Goal: Task Accomplishment & Management: Use online tool/utility

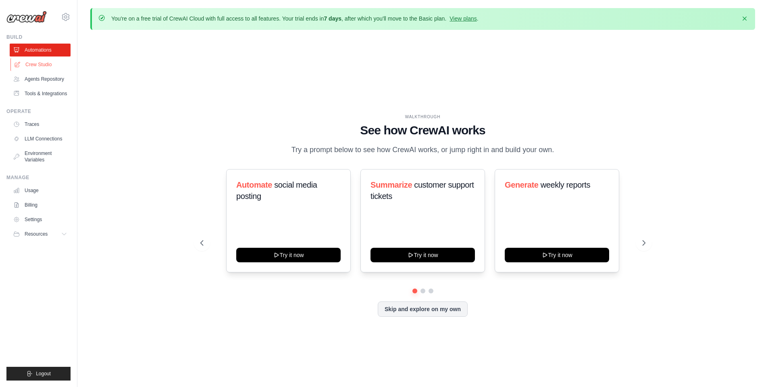
click at [44, 65] on link "Crew Studio" at bounding box center [40, 64] width 61 height 13
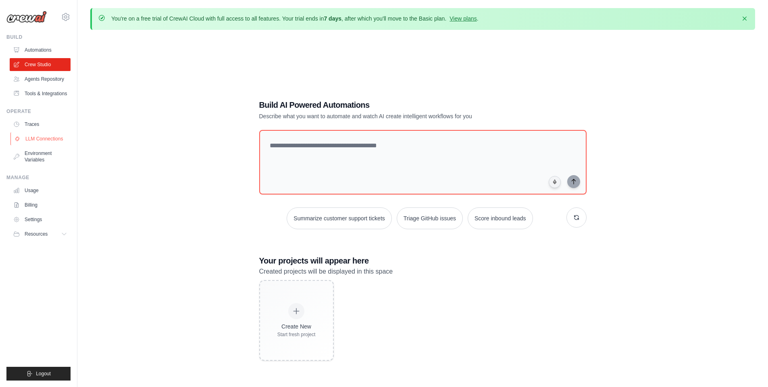
click at [44, 134] on link "LLM Connections" at bounding box center [40, 138] width 61 height 13
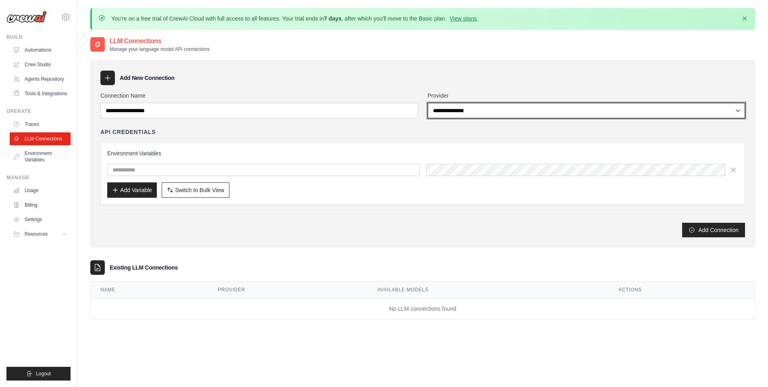
click at [465, 114] on select "**********" at bounding box center [587, 110] width 318 height 15
select select "******"
click at [428, 103] on select "**********" at bounding box center [587, 110] width 318 height 15
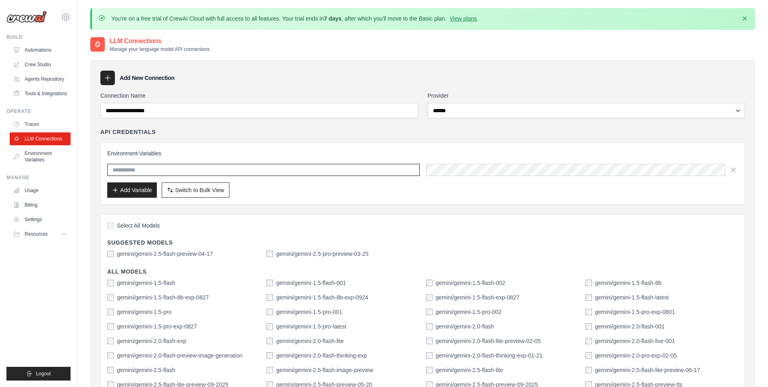
click at [243, 169] on input "text" at bounding box center [263, 170] width 312 height 12
paste input "**********"
type input "**********"
click at [389, 184] on div "Add Variable Switch to Bulk View Switch to Table View" at bounding box center [422, 189] width 631 height 15
click at [245, 167] on input "**********" at bounding box center [263, 170] width 312 height 12
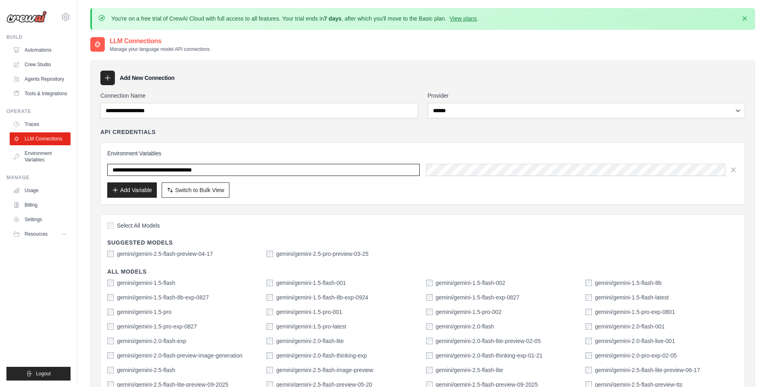
click at [245, 167] on input "**********" at bounding box center [263, 170] width 312 height 12
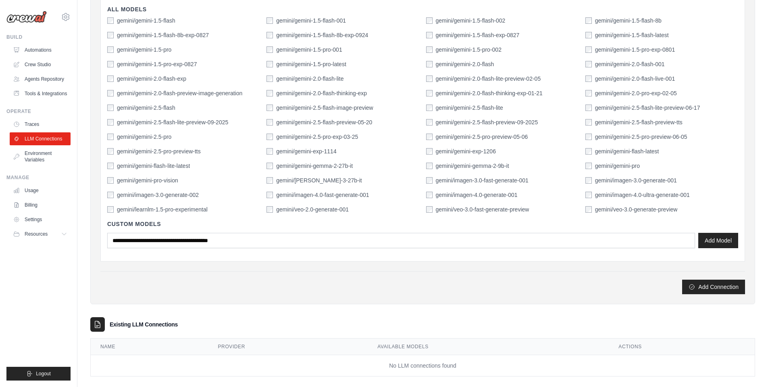
scroll to position [273, 0]
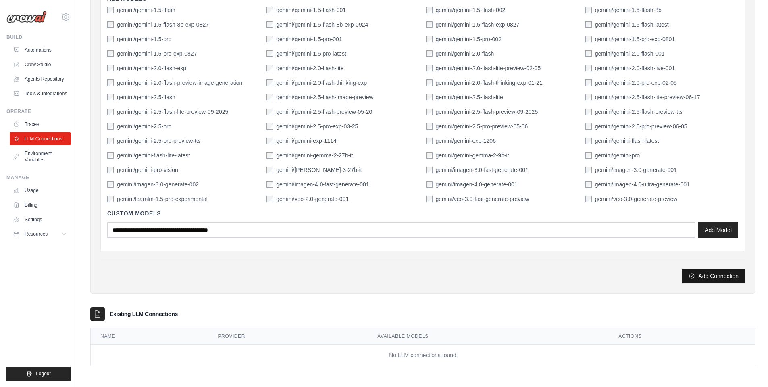
click at [693, 275] on icon "submit" at bounding box center [692, 276] width 6 height 6
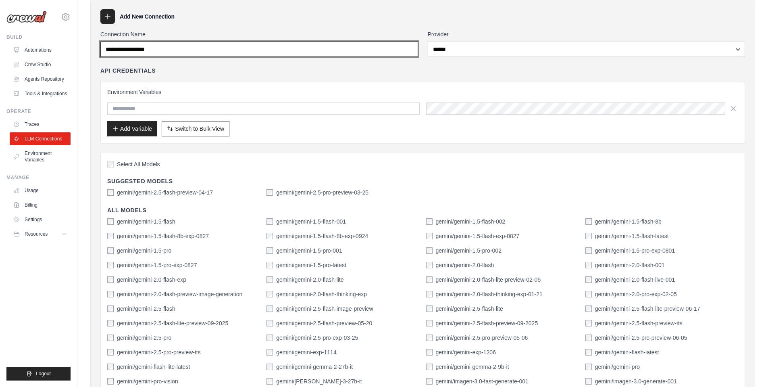
scroll to position [0, 0]
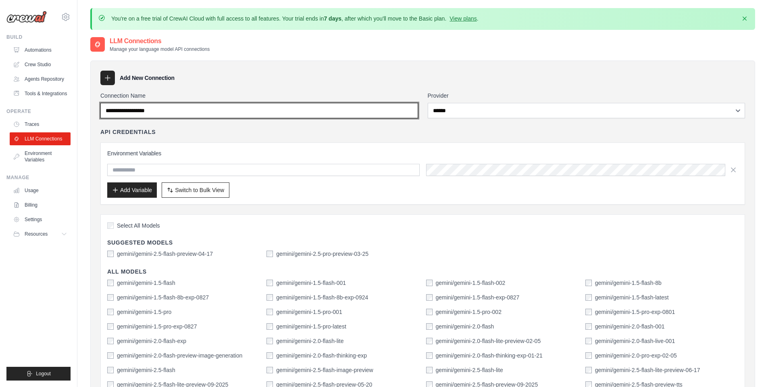
click at [239, 112] on input "Connection Name" at bounding box center [259, 110] width 318 height 15
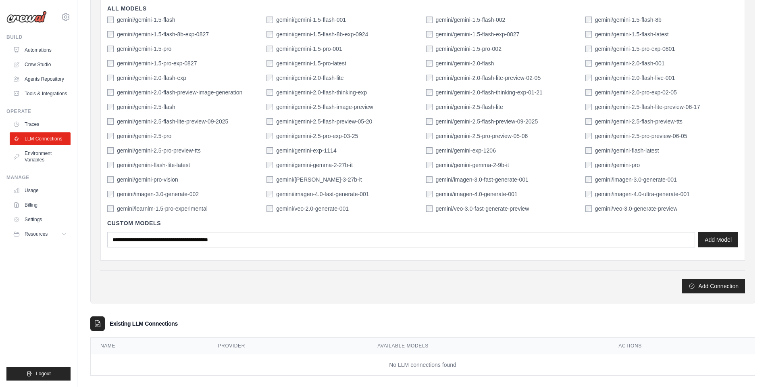
scroll to position [273, 0]
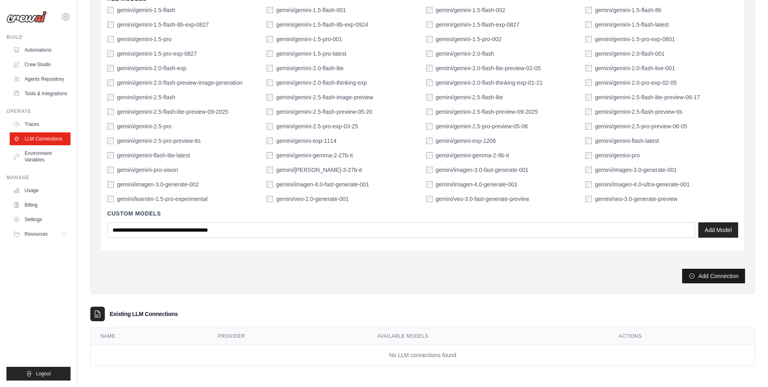
type input "**********"
click at [695, 277] on icon "submit" at bounding box center [692, 276] width 6 height 6
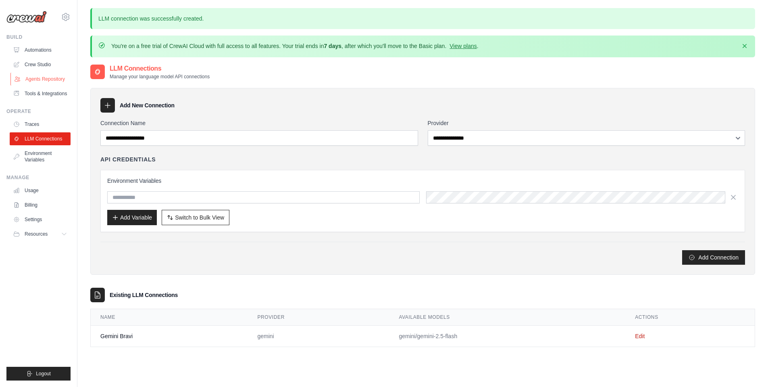
click at [40, 77] on link "Agents Repository" at bounding box center [40, 79] width 61 height 13
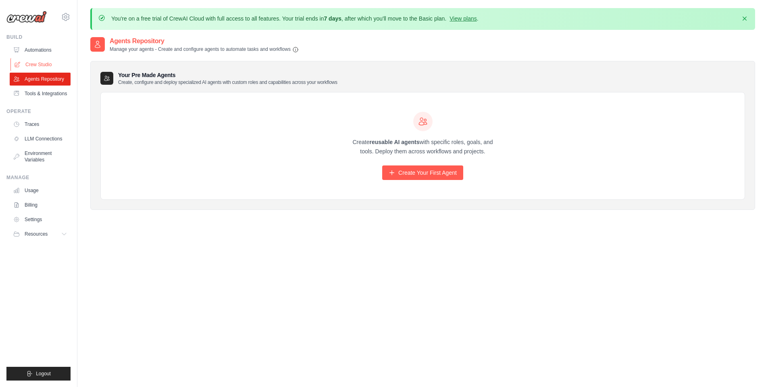
click at [39, 61] on link "Crew Studio" at bounding box center [40, 64] width 61 height 13
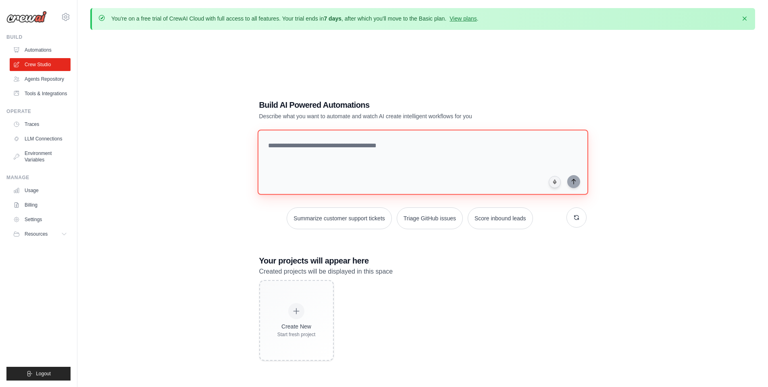
click at [436, 145] on textarea at bounding box center [422, 161] width 331 height 65
click at [530, 140] on textarea "**********" at bounding box center [422, 161] width 331 height 65
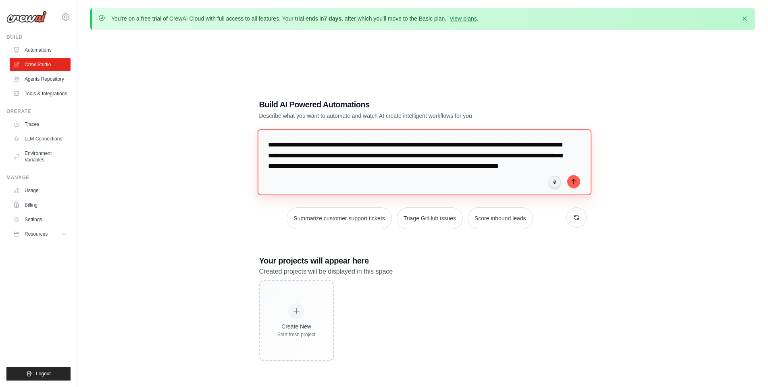
type textarea "**********"
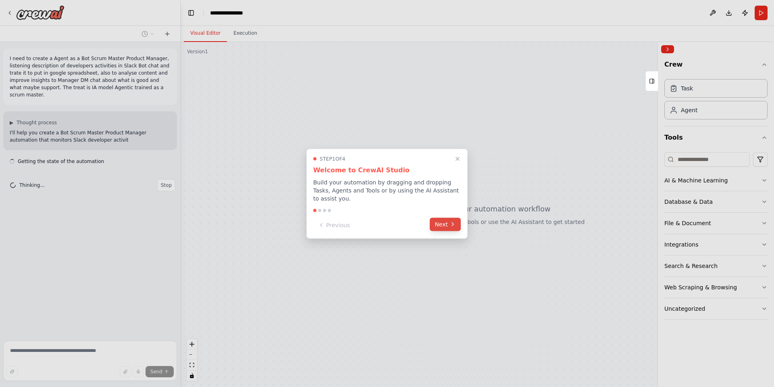
click at [443, 223] on button "Next" at bounding box center [445, 223] width 31 height 13
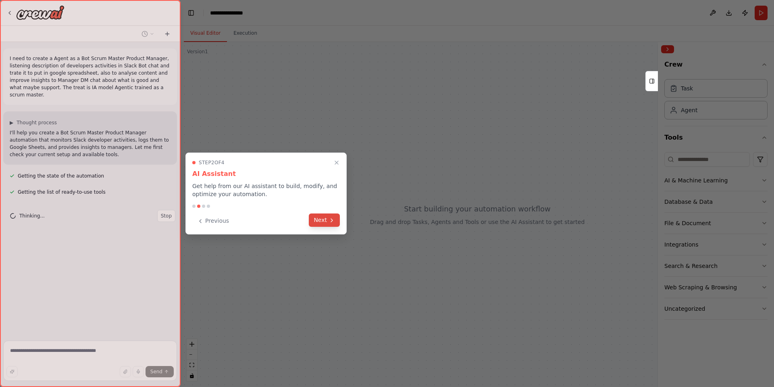
click at [321, 222] on button "Next" at bounding box center [324, 219] width 31 height 13
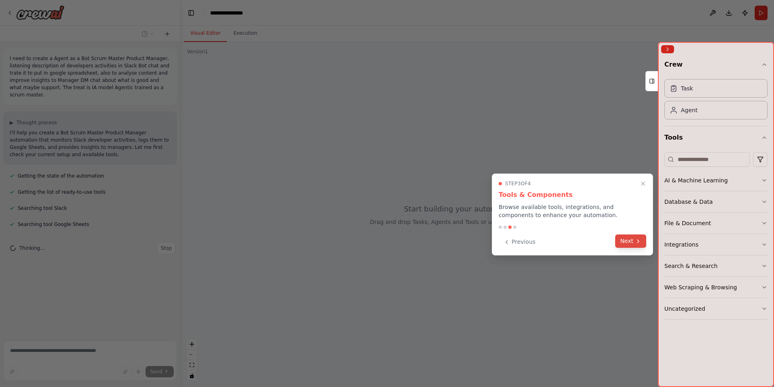
click at [629, 242] on button "Next" at bounding box center [630, 240] width 31 height 13
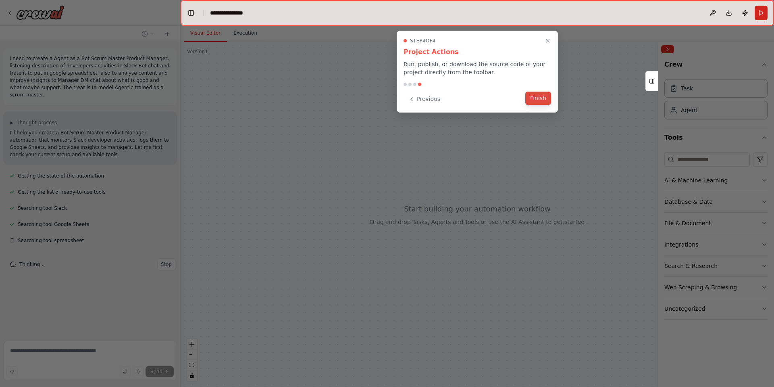
click at [546, 98] on button "Finish" at bounding box center [538, 98] width 26 height 13
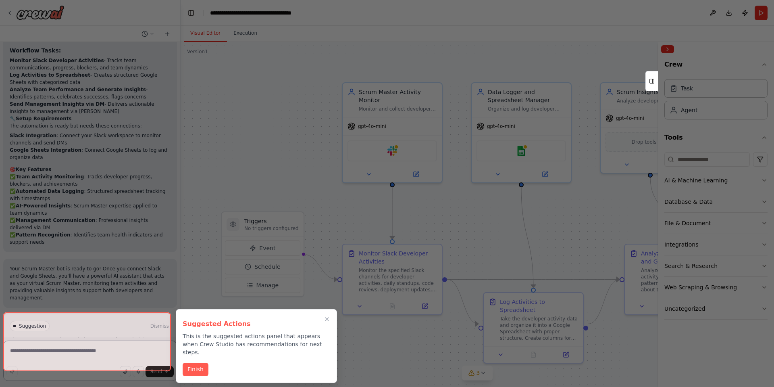
scroll to position [915, 0]
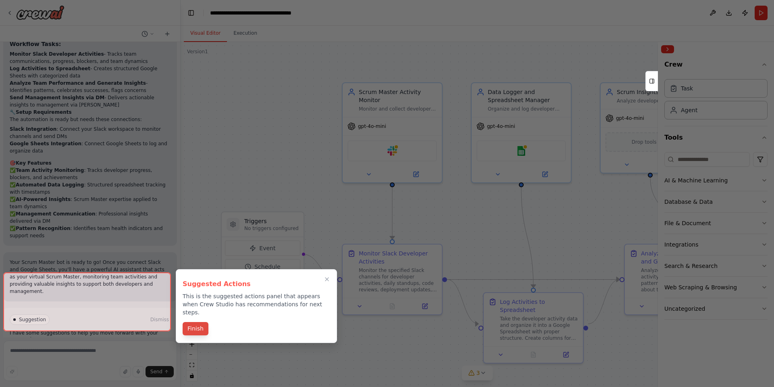
click at [196, 323] on button "Finish" at bounding box center [196, 328] width 26 height 13
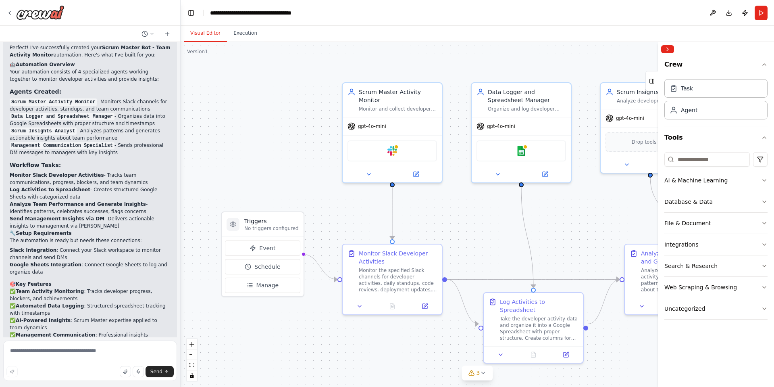
scroll to position [834, 0]
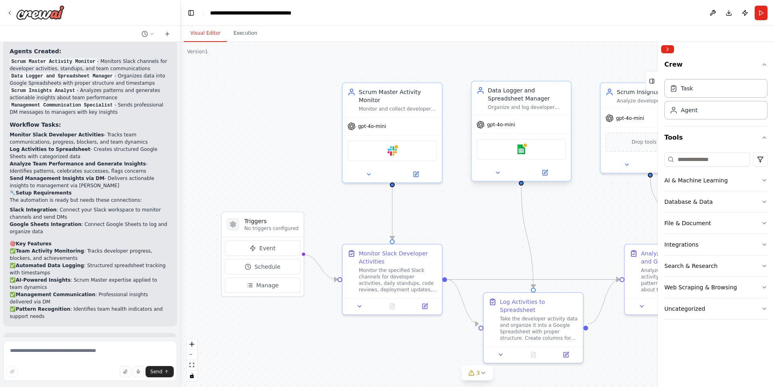
click at [528, 150] on div "Google sheets" at bounding box center [522, 149] width 90 height 21
click at [525, 327] on div "Take the developer activity data and organize it into a Google Spreadsheet with…" at bounding box center [539, 327] width 78 height 26
click at [526, 319] on div "Take the developer activity data and organize it into a Google Spreadsheet with…" at bounding box center [539, 327] width 78 height 26
click at [504, 350] on icon at bounding box center [501, 353] width 6 height 6
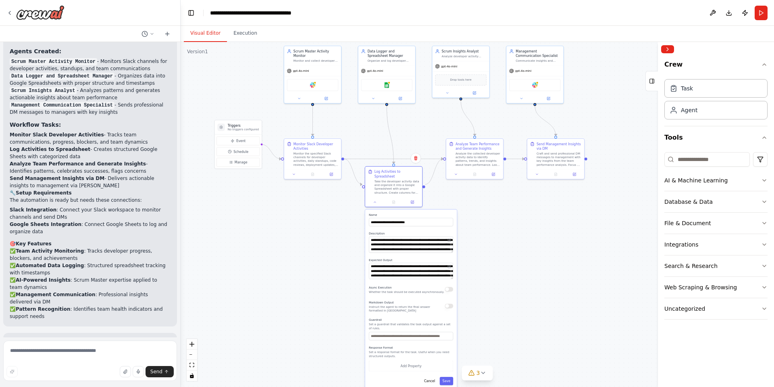
drag, startPoint x: 484, startPoint y: 352, endPoint x: 333, endPoint y: 219, distance: 201.4
click at [333, 219] on div ".deletable-edge-delete-btn { width: 20px; height: 20px; border: 0px solid #ffff…" at bounding box center [477, 214] width 593 height 345
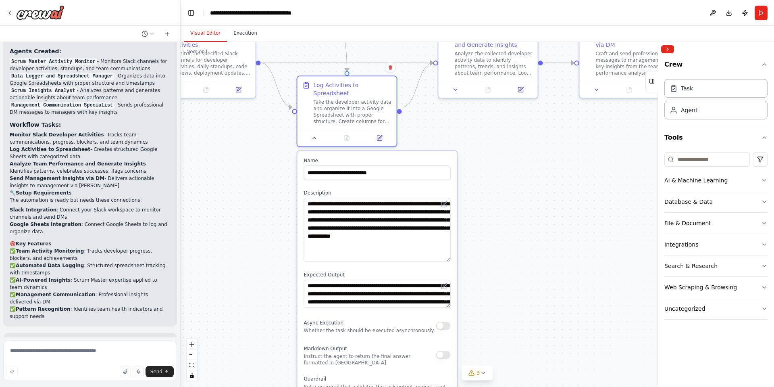
drag, startPoint x: 446, startPoint y: 214, endPoint x: 442, endPoint y: 246, distance: 32.2
click at [442, 248] on textarea "**********" at bounding box center [377, 230] width 147 height 64
click at [538, 147] on div ".deletable-edge-delete-btn { width: 20px; height: 20px; border: 0px solid #ffff…" at bounding box center [477, 214] width 593 height 345
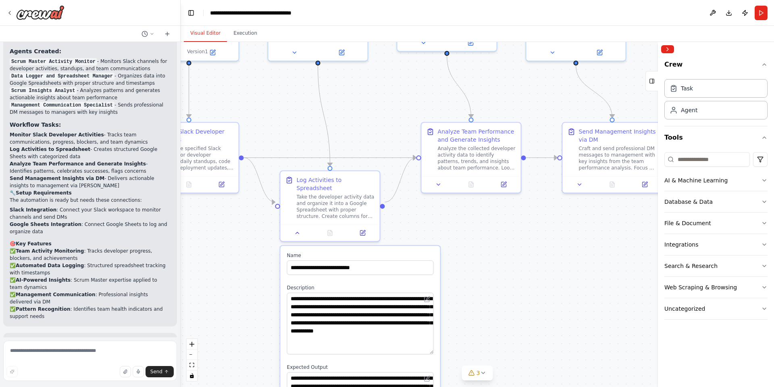
drag, startPoint x: 525, startPoint y: 156, endPoint x: 508, endPoint y: 250, distance: 96.2
click at [508, 250] on div ".deletable-edge-delete-btn { width: 20px; height: 20px; border: 0px solid #ffff…" at bounding box center [477, 214] width 593 height 345
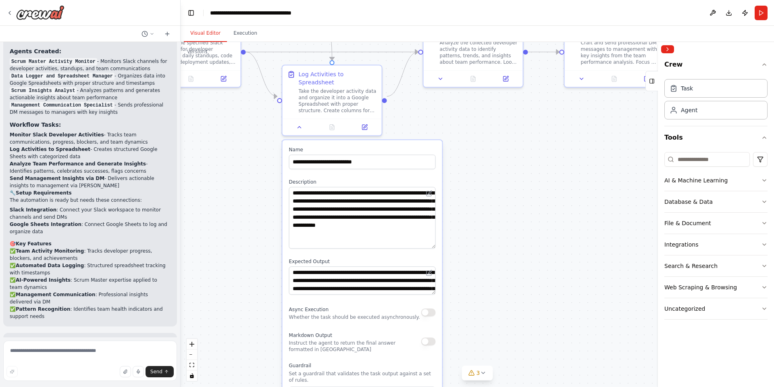
drag, startPoint x: 515, startPoint y: 247, endPoint x: 516, endPoint y: 137, distance: 109.7
click at [516, 137] on div ".deletable-edge-delete-btn { width: 20px; height: 20px; border: 0px solid #ffff…" at bounding box center [477, 214] width 593 height 345
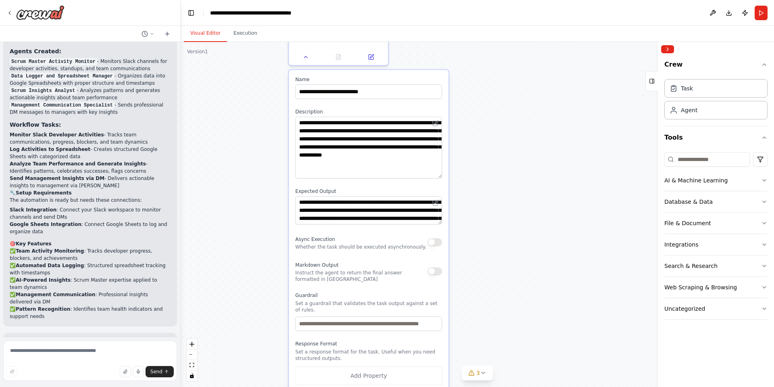
drag, startPoint x: 481, startPoint y: 310, endPoint x: 486, endPoint y: 231, distance: 79.1
click at [489, 239] on div ".deletable-edge-delete-btn { width: 20px; height: 20px; border: 0px solid #ffff…" at bounding box center [477, 214] width 593 height 345
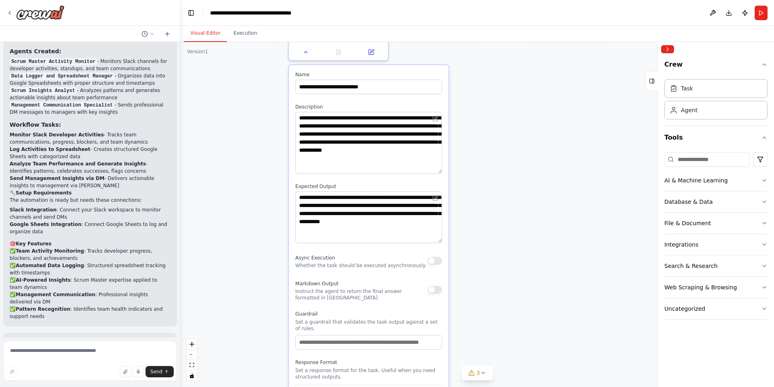
drag, startPoint x: 437, startPoint y: 209, endPoint x: 432, endPoint y: 229, distance: 20.3
click at [432, 229] on textarea "**********" at bounding box center [369, 217] width 147 height 52
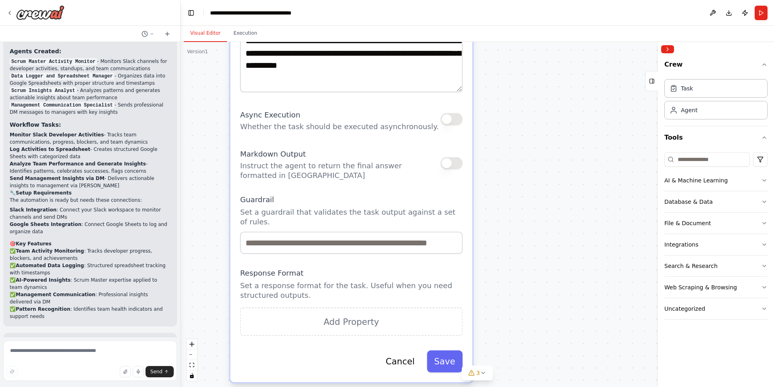
drag, startPoint x: 563, startPoint y: 312, endPoint x: 529, endPoint y: 215, distance: 102.9
click at [529, 215] on div ".deletable-edge-delete-btn { width: 20px; height: 20px; border: 0px solid #ffff…" at bounding box center [477, 214] width 593 height 345
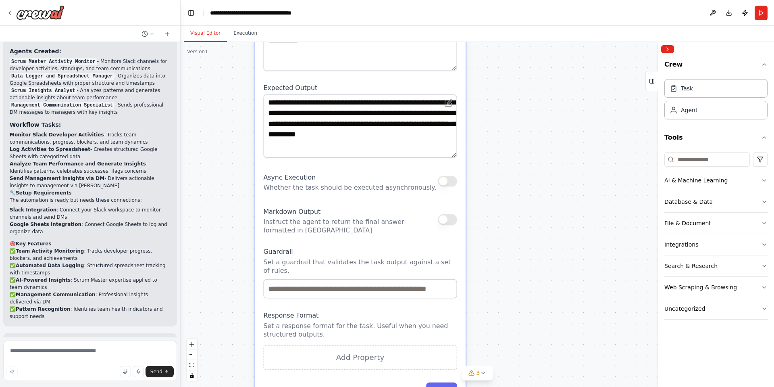
drag, startPoint x: 529, startPoint y: 178, endPoint x: 514, endPoint y: 228, distance: 51.9
click at [514, 228] on div ".deletable-edge-delete-btn { width: 20px; height: 20px; border: 0px solid #ffff…" at bounding box center [477, 214] width 593 height 345
drag, startPoint x: 425, startPoint y: 272, endPoint x: 465, endPoint y: 272, distance: 40.3
click at [465, 272] on div "**********" at bounding box center [360, 169] width 211 height 482
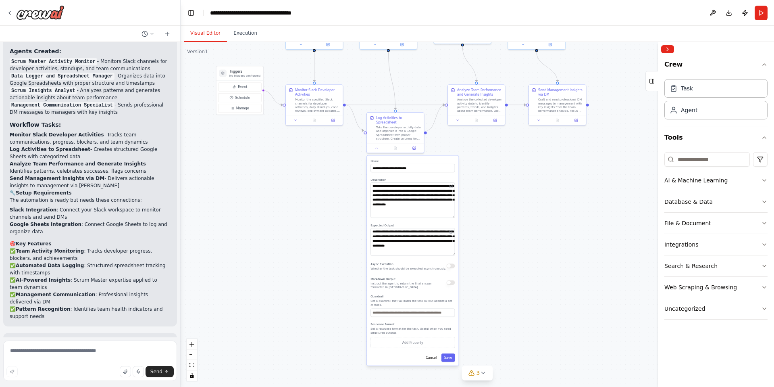
drag, startPoint x: 552, startPoint y: 206, endPoint x: 471, endPoint y: 217, distance: 82.6
click at [509, 243] on div ".deletable-edge-delete-btn { width: 20px; height: 20px; border: 0px solid #ffff…" at bounding box center [477, 214] width 593 height 345
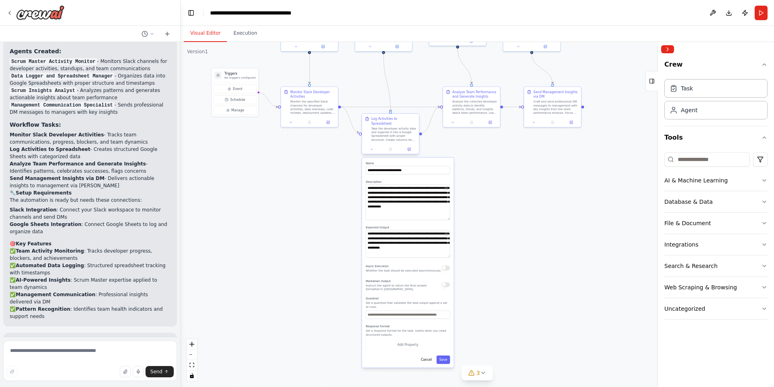
click at [373, 127] on div "Take the developer activity data and organize it into a Google Spreadsheet with…" at bounding box center [393, 134] width 45 height 15
click at [373, 148] on div at bounding box center [390, 149] width 57 height 10
click at [372, 147] on button at bounding box center [372, 149] width 16 height 6
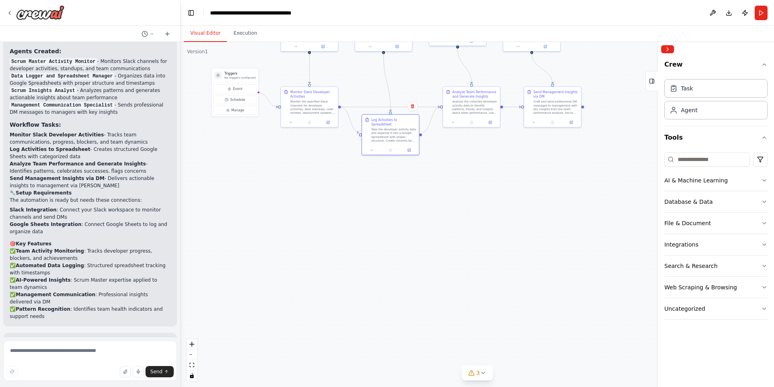
click at [481, 147] on div ".deletable-edge-delete-btn { width: 20px; height: 20px; border: 0px solid #ffff…" at bounding box center [477, 214] width 593 height 345
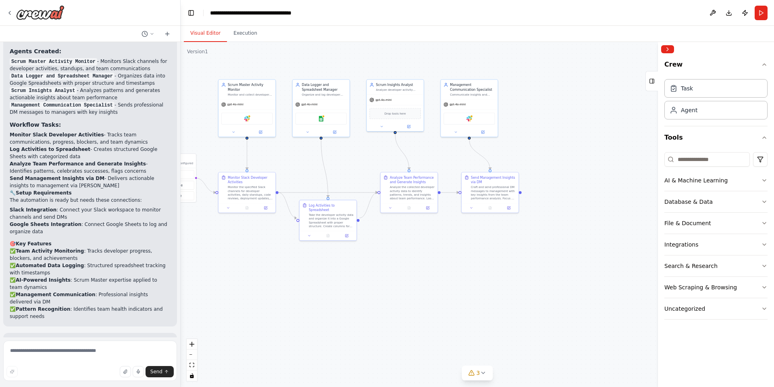
drag, startPoint x: 492, startPoint y: 148, endPoint x: 427, endPoint y: 239, distance: 112.2
click at [427, 239] on div ".deletable-edge-delete-btn { width: 20px; height: 20px; border: 0px solid #ffff…" at bounding box center [477, 214] width 593 height 345
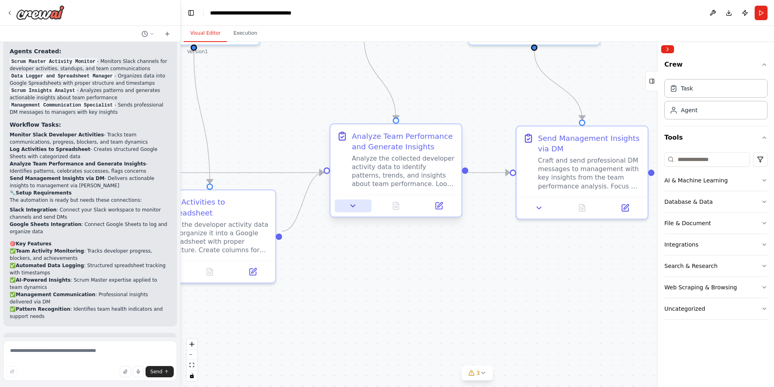
click at [359, 204] on button at bounding box center [353, 205] width 37 height 13
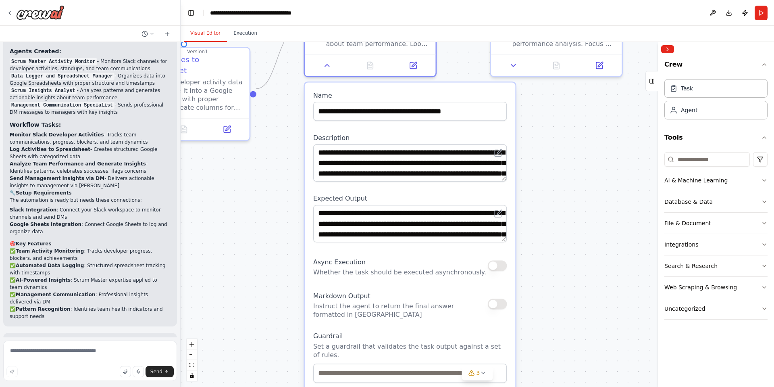
drag, startPoint x: 587, startPoint y: 313, endPoint x: 561, endPoint y: 169, distance: 146.6
click at [561, 169] on div ".deletable-edge-delete-btn { width: 20px; height: 20px; border: 0px solid #ffff…" at bounding box center [477, 214] width 593 height 345
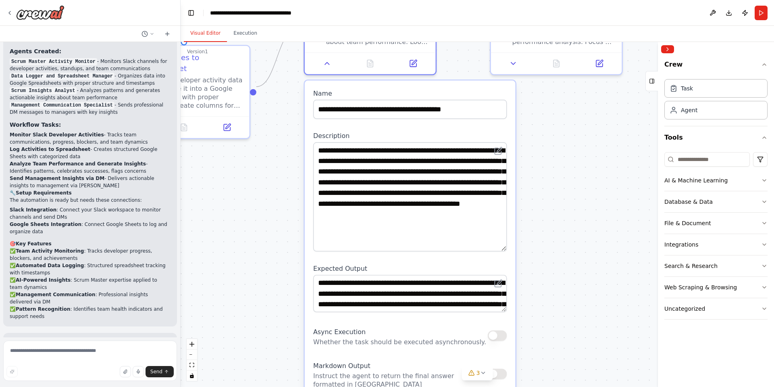
drag, startPoint x: 506, startPoint y: 177, endPoint x: 510, endPoint y: 244, distance: 67.5
click at [510, 244] on div "**********" at bounding box center [410, 322] width 211 height 483
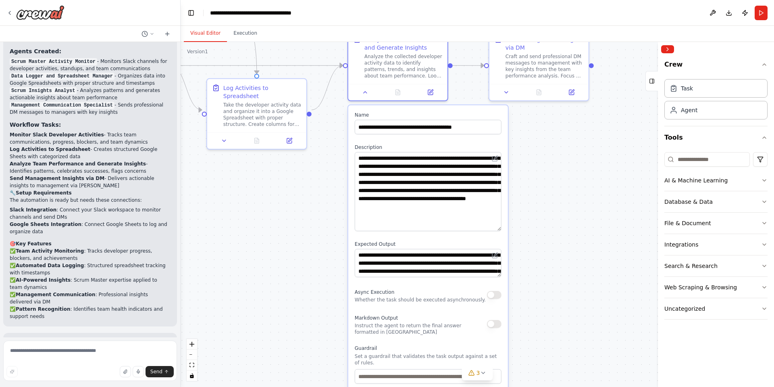
drag, startPoint x: 554, startPoint y: 262, endPoint x: 542, endPoint y: 184, distance: 78.7
click at [542, 184] on div ".deletable-edge-delete-btn { width: 20px; height: 20px; border: 0px solid #ffff…" at bounding box center [477, 214] width 593 height 345
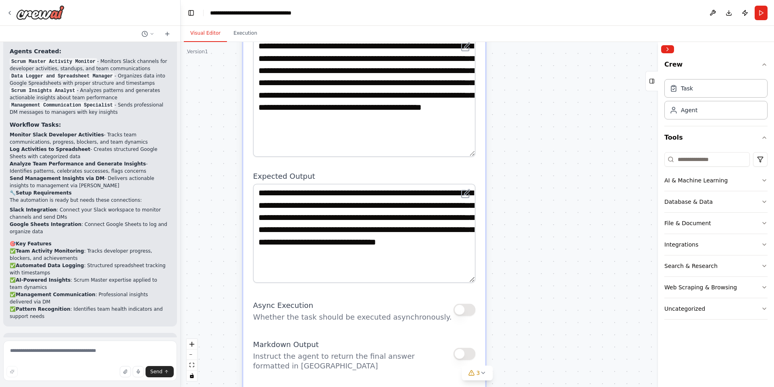
drag, startPoint x: 473, startPoint y: 225, endPoint x: 472, endPoint y: 281, distance: 56.9
click at [472, 281] on textarea "**********" at bounding box center [364, 232] width 223 height 99
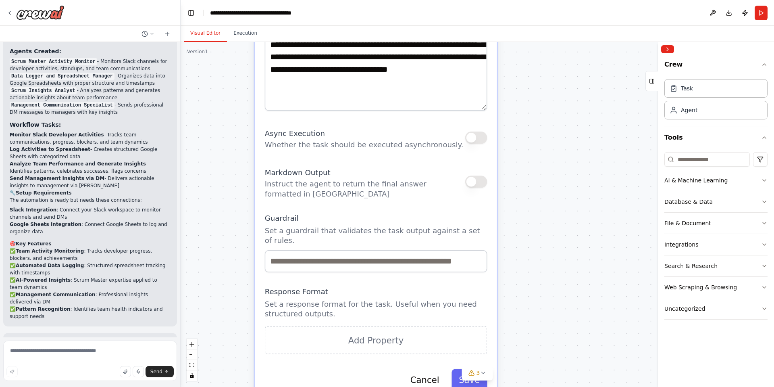
drag, startPoint x: 550, startPoint y: 334, endPoint x: 560, endPoint y: 167, distance: 167.6
click at [561, 161] on div ".deletable-edge-delete-btn { width: 20px; height: 20px; border: 0px solid #ffff…" at bounding box center [477, 214] width 593 height 345
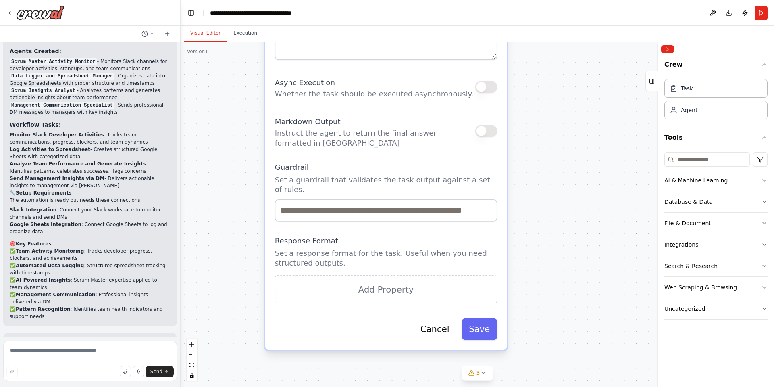
drag, startPoint x: 521, startPoint y: 296, endPoint x: 531, endPoint y: 314, distance: 21.9
click at [531, 313] on div ".deletable-edge-delete-btn { width: 20px; height: 20px; border: 0px solid #ffff…" at bounding box center [477, 214] width 593 height 345
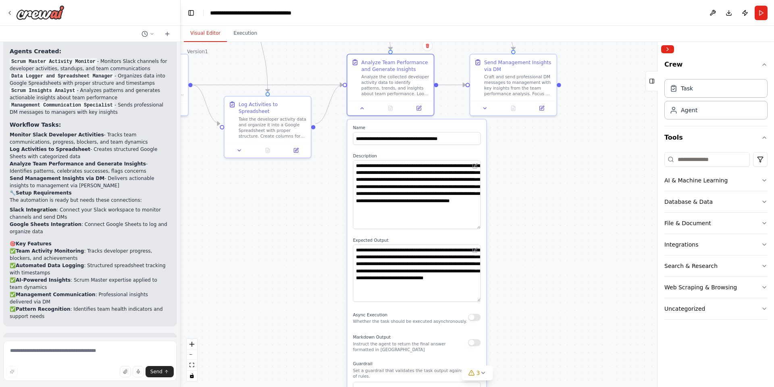
drag, startPoint x: 569, startPoint y: 186, endPoint x: 532, endPoint y: 307, distance: 126.8
click at [532, 306] on div ".deletable-edge-delete-btn { width: 20px; height: 20px; border: 0px solid #ffff…" at bounding box center [477, 214] width 593 height 345
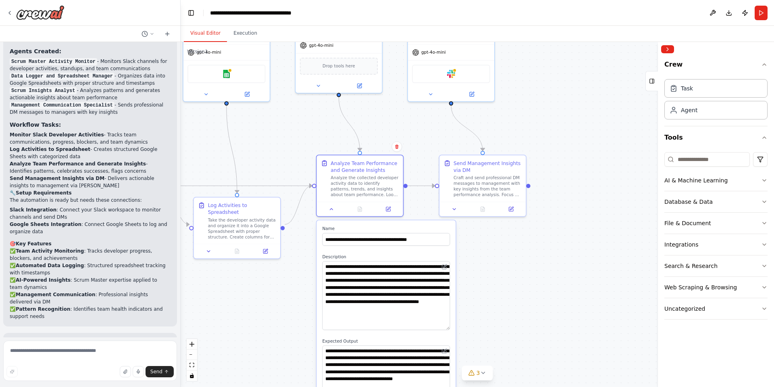
drag, startPoint x: 518, startPoint y: 304, endPoint x: 505, endPoint y: 339, distance: 37.7
click at [501, 352] on div ".deletable-edge-delete-btn { width: 20px; height: 20px; border: 0px solid #ffff…" at bounding box center [477, 214] width 593 height 345
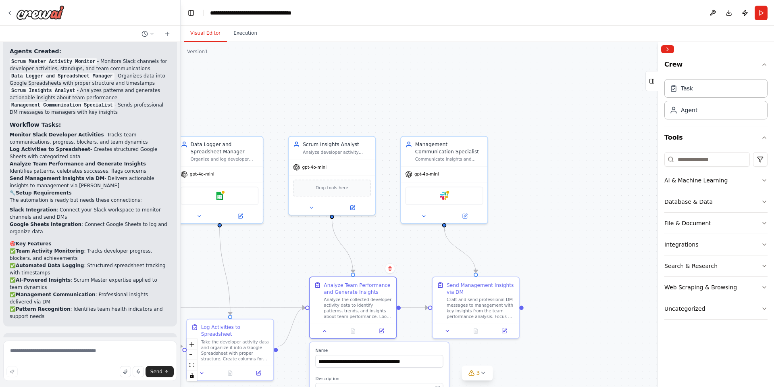
drag, startPoint x: 562, startPoint y: 181, endPoint x: 563, endPoint y: 282, distance: 100.4
click at [563, 282] on div ".deletable-edge-delete-btn { width: 20px; height: 20px; border: 0px solid #ffff…" at bounding box center [477, 214] width 593 height 345
click at [485, 375] on icon at bounding box center [483, 372] width 6 height 6
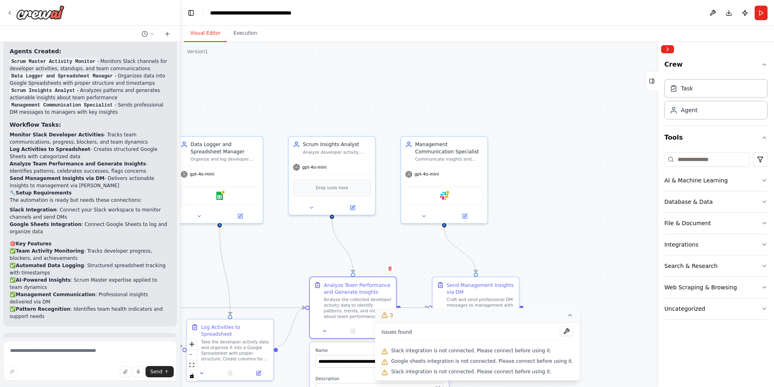
click at [558, 237] on div ".deletable-edge-delete-btn { width: 20px; height: 20px; border: 0px solid #ffff…" at bounding box center [477, 214] width 593 height 345
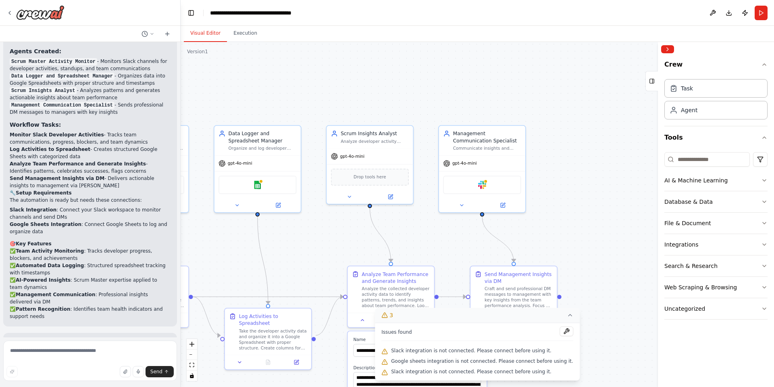
drag, startPoint x: 514, startPoint y: 244, endPoint x: 561, endPoint y: 232, distance: 48.0
click at [560, 232] on div ".deletable-edge-delete-btn { width: 20px; height: 20px; border: 0px solid #ffff…" at bounding box center [477, 214] width 593 height 345
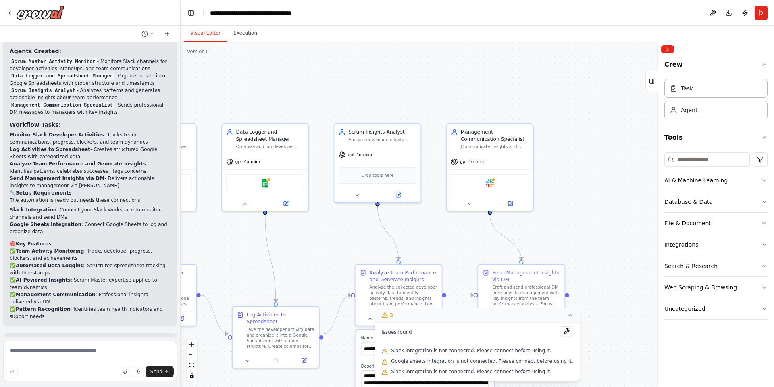
click at [567, 316] on icon at bounding box center [570, 315] width 6 height 6
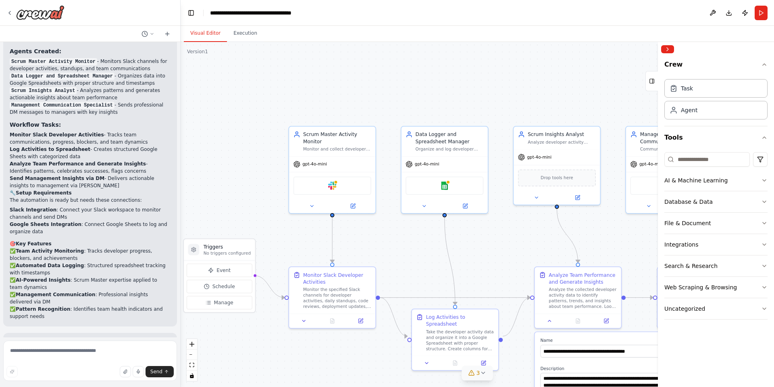
drag, startPoint x: 334, startPoint y: 237, endPoint x: 522, endPoint y: 239, distance: 188.3
click at [522, 239] on div ".deletable-edge-delete-btn { width: 20px; height: 20px; border: 0px solid #ffff…" at bounding box center [477, 214] width 593 height 345
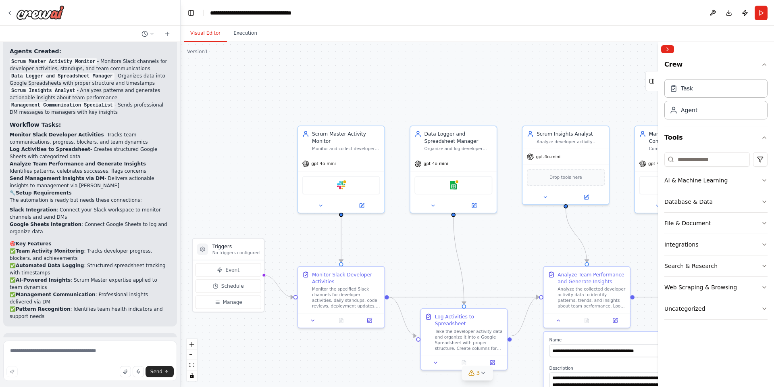
click at [274, 160] on div ".deletable-edge-delete-btn { width: 20px; height: 20px; border: 0px solid #ffff…" at bounding box center [477, 214] width 593 height 345
click at [232, 271] on span "Event" at bounding box center [232, 269] width 14 height 7
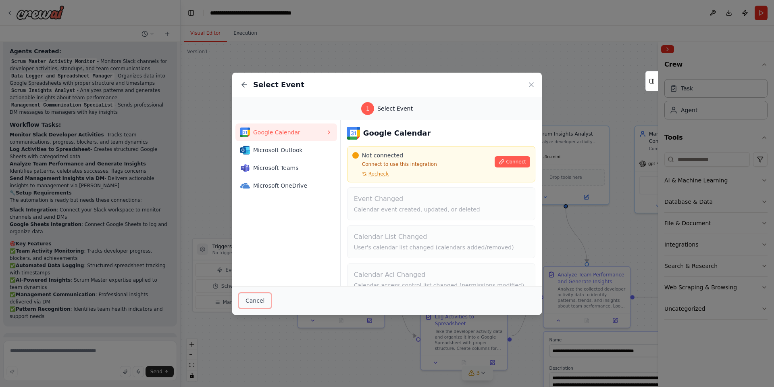
click at [255, 302] on button "Cancel" at bounding box center [255, 300] width 33 height 15
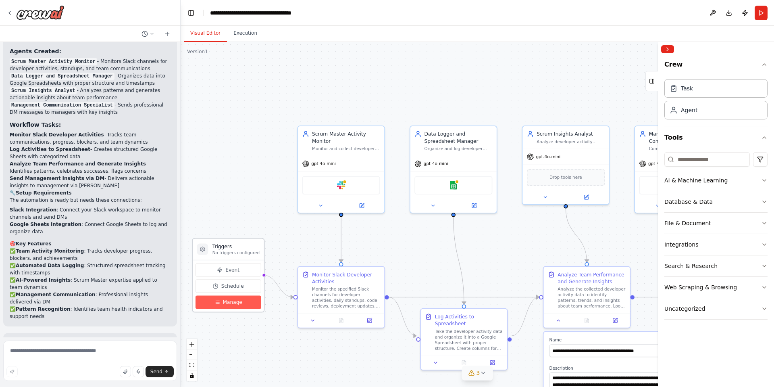
click at [234, 304] on span "Manage" at bounding box center [232, 301] width 19 height 7
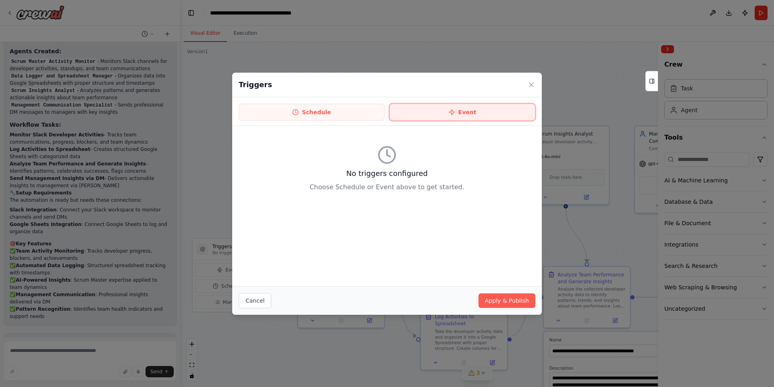
click at [474, 110] on button "Event" at bounding box center [462, 112] width 146 height 17
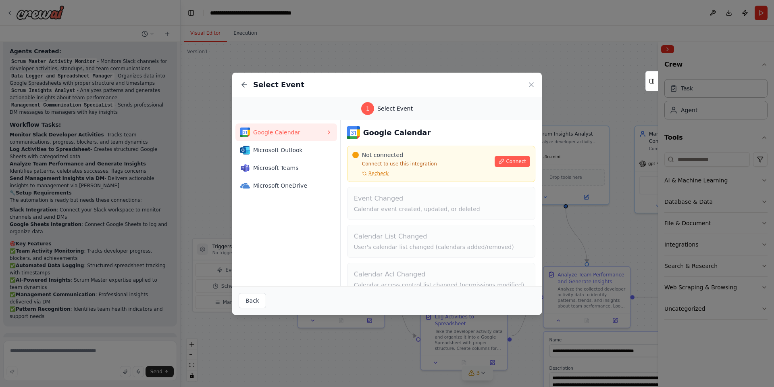
scroll to position [0, 0]
click at [256, 304] on button "Back" at bounding box center [252, 300] width 27 height 15
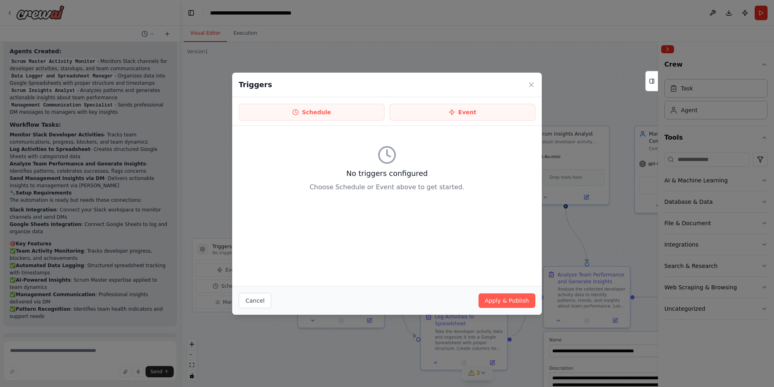
click at [528, 90] on div "Triggers" at bounding box center [387, 85] width 310 height 25
click at [533, 81] on icon at bounding box center [531, 85] width 8 height 8
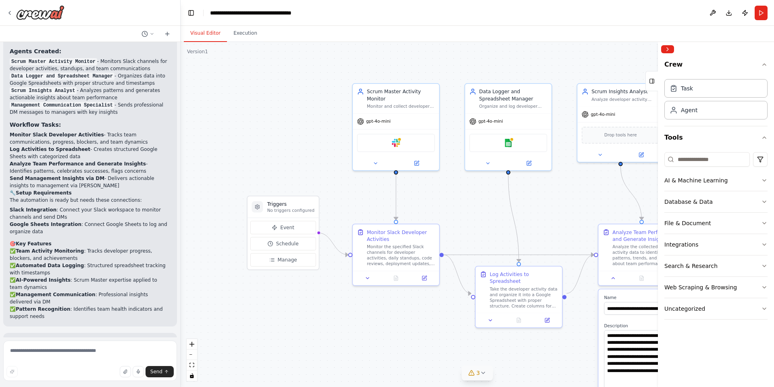
drag, startPoint x: 271, startPoint y: 206, endPoint x: 329, endPoint y: 161, distance: 72.9
click at [328, 162] on div ".deletable-edge-delete-btn { width: 20px; height: 20px; border: 0px solid #ffff…" at bounding box center [477, 214] width 593 height 345
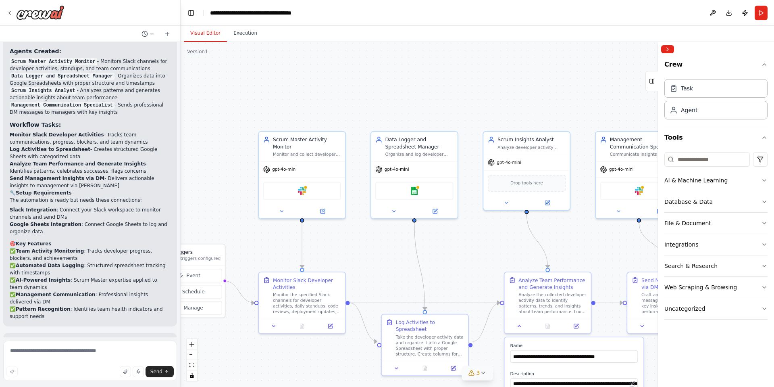
drag, startPoint x: 454, startPoint y: 189, endPoint x: 358, endPoint y: 240, distance: 108.4
click at [358, 240] on div ".deletable-edge-delete-btn { width: 20px; height: 20px; border: 0px solid #ffff…" at bounding box center [477, 214] width 593 height 345
click at [306, 159] on div "Scrum Master Activity Monitor Monitor and collect developer activities from Sla…" at bounding box center [302, 144] width 86 height 29
click at [320, 189] on div "Slack" at bounding box center [302, 189] width 78 height 18
click at [285, 211] on button at bounding box center [282, 210] width 40 height 8
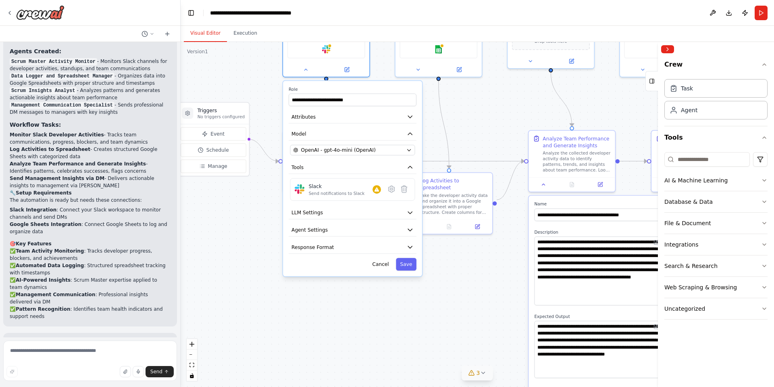
drag, startPoint x: 445, startPoint y: 257, endPoint x: 469, endPoint y: 114, distance: 145.2
click at [469, 114] on div ".deletable-edge-delete-btn { width: 20px; height: 20px; border: 0px solid #ffff…" at bounding box center [477, 214] width 593 height 345
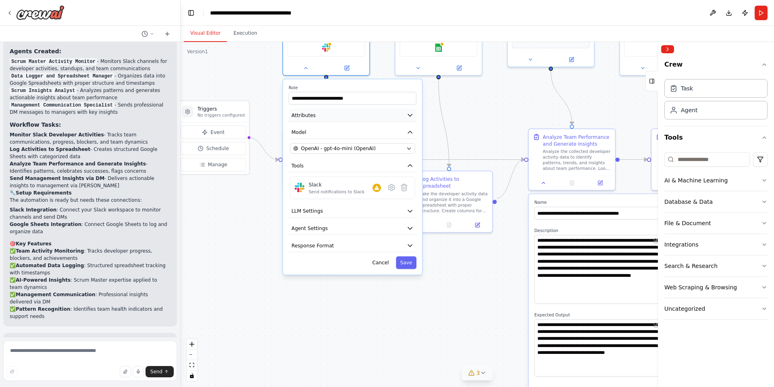
click at [404, 114] on button "Attributes" at bounding box center [353, 115] width 128 height 13
click at [410, 115] on icon "button" at bounding box center [410, 115] width 4 height 2
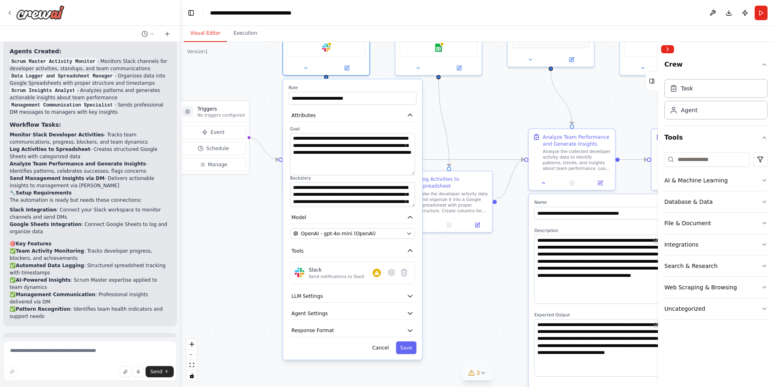
drag, startPoint x: 412, startPoint y: 156, endPoint x: 408, endPoint y: 173, distance: 16.9
click at [408, 173] on textarea "**********" at bounding box center [352, 154] width 125 height 42
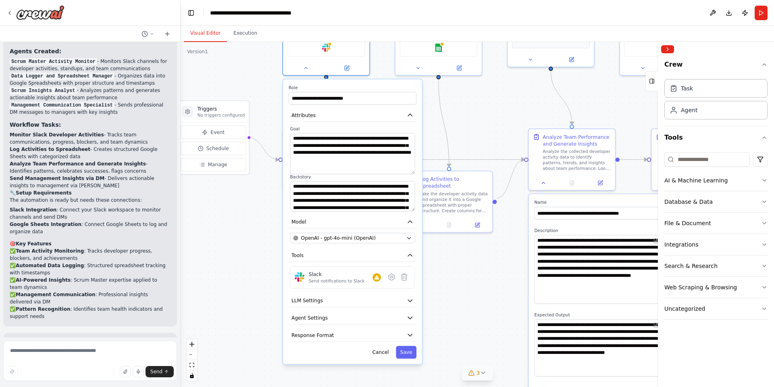
drag, startPoint x: 413, startPoint y: 205, endPoint x: 413, endPoint y: 225, distance: 19.8
click at [413, 211] on textarea "**********" at bounding box center [352, 196] width 125 height 30
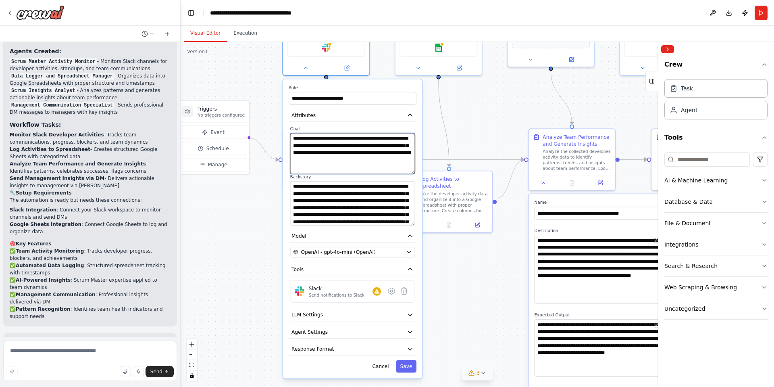
drag, startPoint x: 379, startPoint y: 140, endPoint x: 432, endPoint y: 123, distance: 55.5
click at [380, 139] on textarea "**********" at bounding box center [352, 153] width 125 height 41
type textarea "**********"
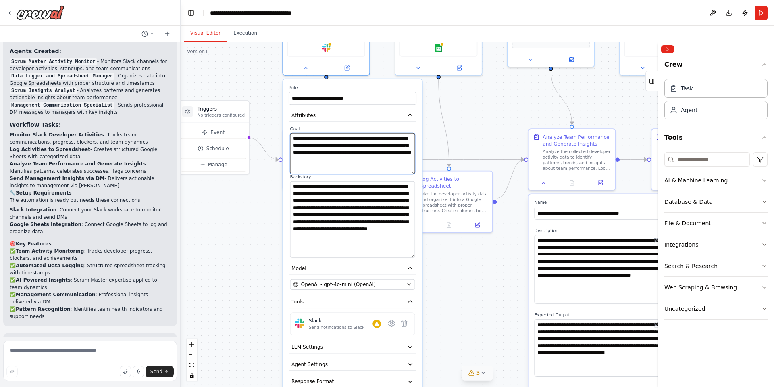
drag, startPoint x: 412, startPoint y: 222, endPoint x: 407, endPoint y: 254, distance: 32.6
click at [407, 254] on textarea "**********" at bounding box center [352, 219] width 125 height 77
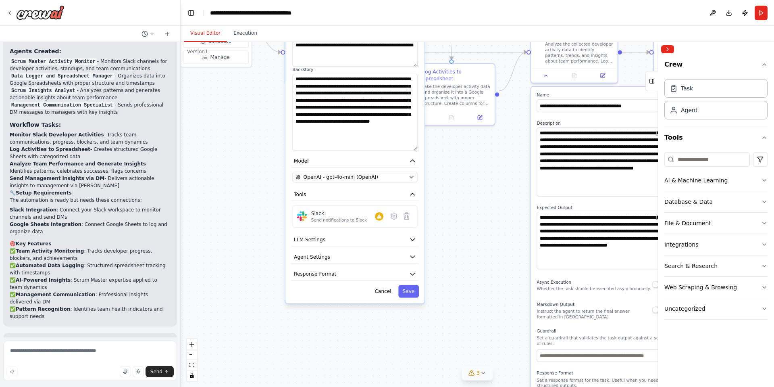
drag, startPoint x: 470, startPoint y: 296, endPoint x: 477, endPoint y: 172, distance: 124.0
click at [477, 172] on div ".deletable-edge-delete-btn { width: 20px; height: 20px; border: 0px solid #ffff…" at bounding box center [477, 214] width 593 height 345
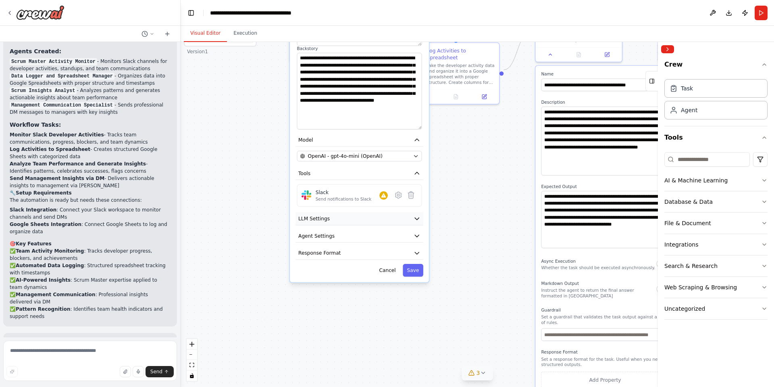
click at [420, 220] on icon "button" at bounding box center [417, 218] width 7 height 7
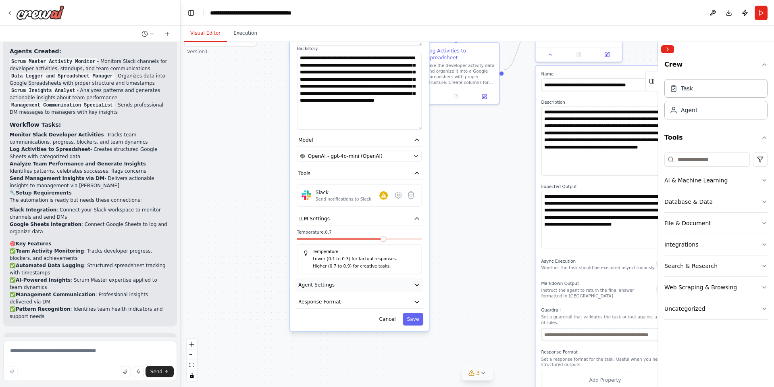
click at [340, 285] on button "Agent Settings" at bounding box center [360, 284] width 128 height 13
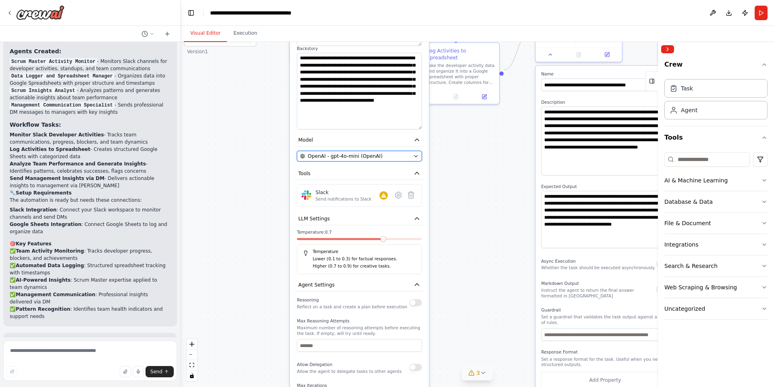
click at [379, 156] on div "OpenAI - gpt-4o-mini (OpenAI)" at bounding box center [355, 155] width 110 height 7
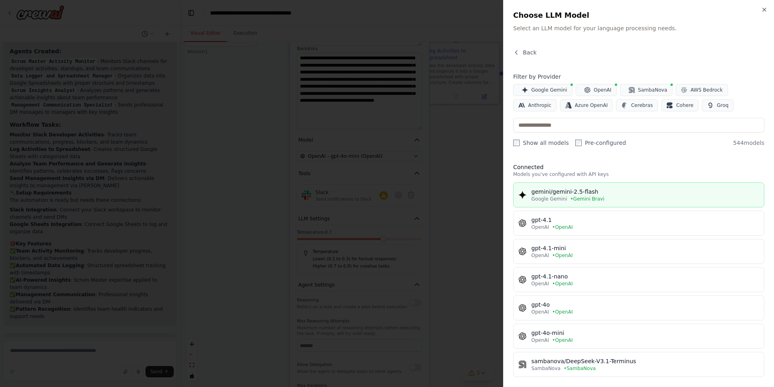
click at [605, 190] on div "gemini/gemini-2.5-flash" at bounding box center [645, 191] width 228 height 8
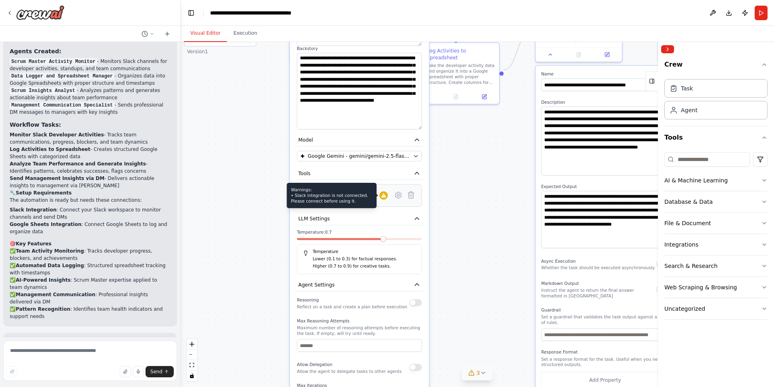
click at [383, 198] on div at bounding box center [383, 195] width 8 height 8
click at [397, 199] on button at bounding box center [398, 195] width 12 height 12
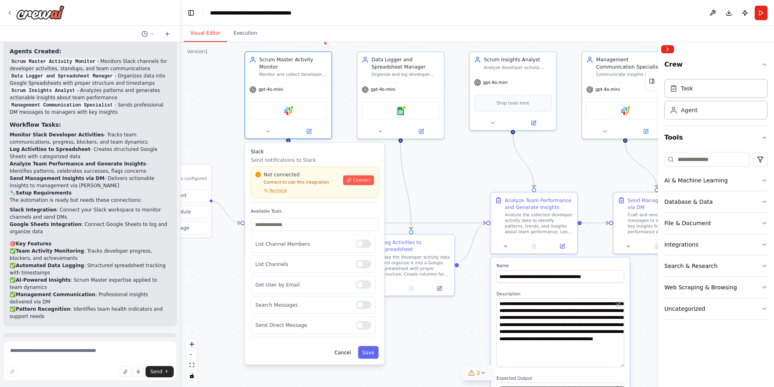
drag, startPoint x: 485, startPoint y: 138, endPoint x: 439, endPoint y: 335, distance: 201.9
click at [439, 335] on div ".deletable-edge-delete-btn { width: 20px; height: 20px; border: 0px solid #ffff…" at bounding box center [477, 214] width 593 height 345
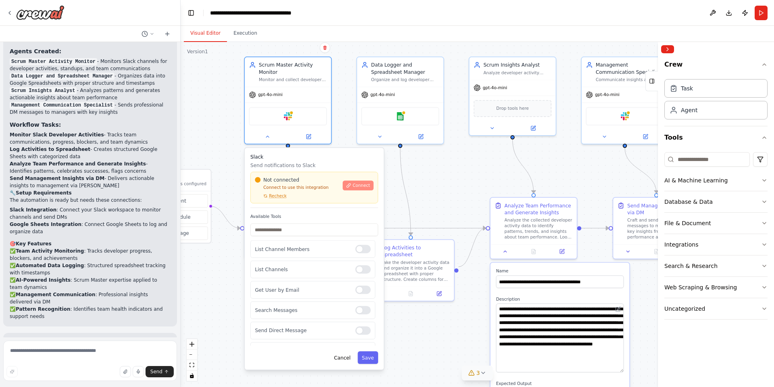
click at [355, 187] on span "Connect" at bounding box center [361, 186] width 17 height 6
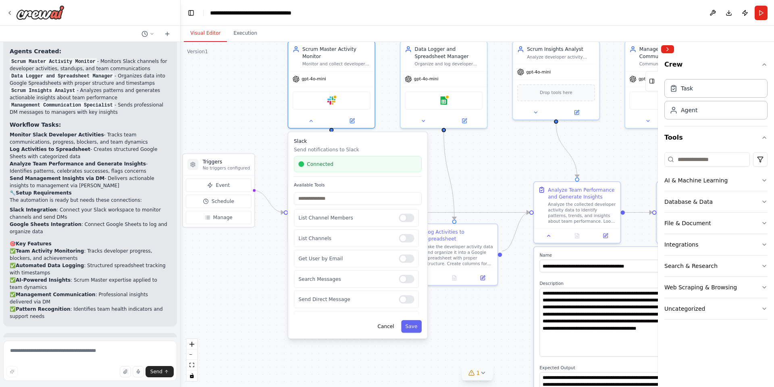
drag, startPoint x: 414, startPoint y: 189, endPoint x: 468, endPoint y: 169, distance: 56.8
click at [468, 169] on div ".deletable-edge-delete-btn { width: 20px; height: 20px; border: 0px solid #ffff…" at bounding box center [477, 214] width 593 height 345
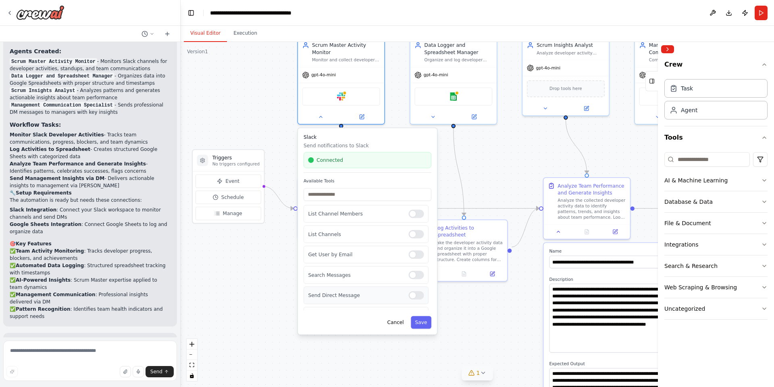
scroll to position [40, 0]
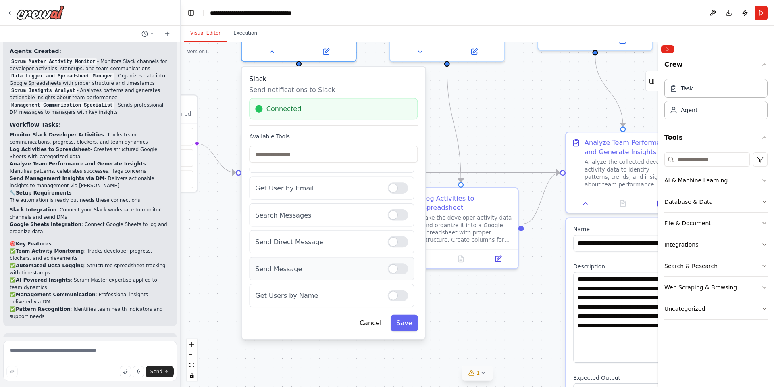
click at [397, 268] on div at bounding box center [398, 268] width 21 height 11
click at [390, 296] on div at bounding box center [398, 295] width 21 height 11
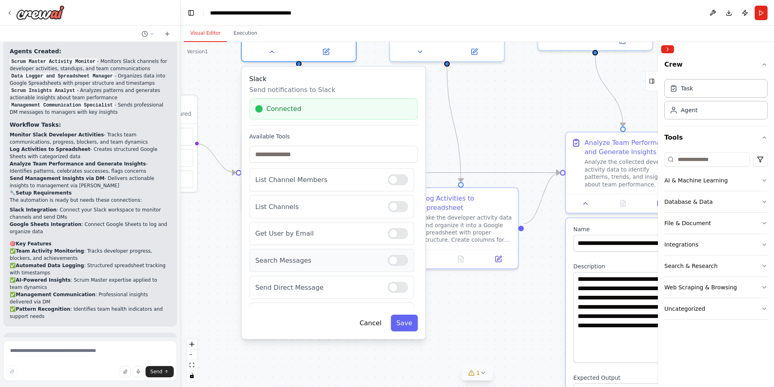
click at [389, 262] on div at bounding box center [398, 260] width 21 height 11
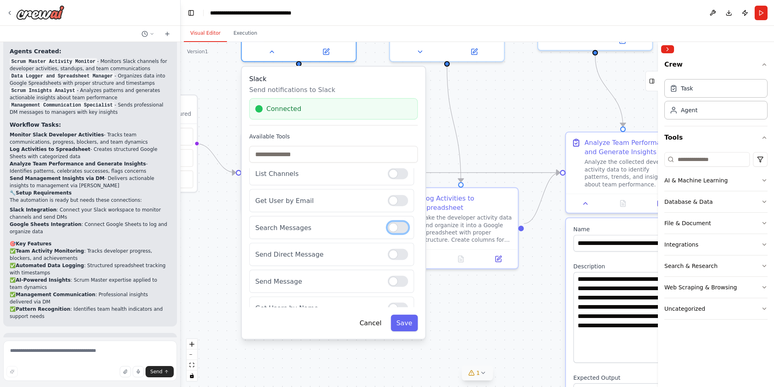
scroll to position [40, 0]
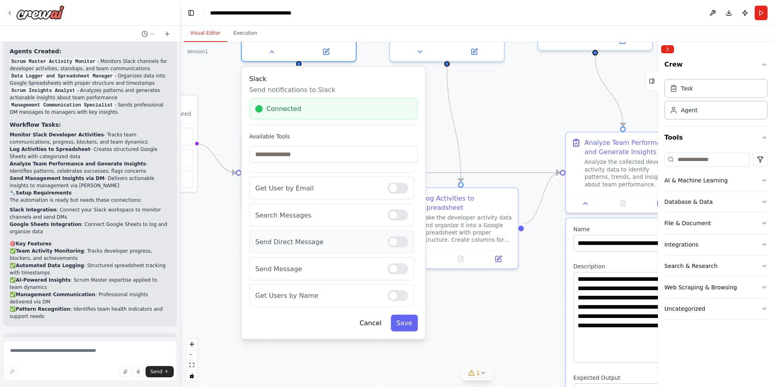
click at [389, 245] on div at bounding box center [398, 241] width 21 height 11
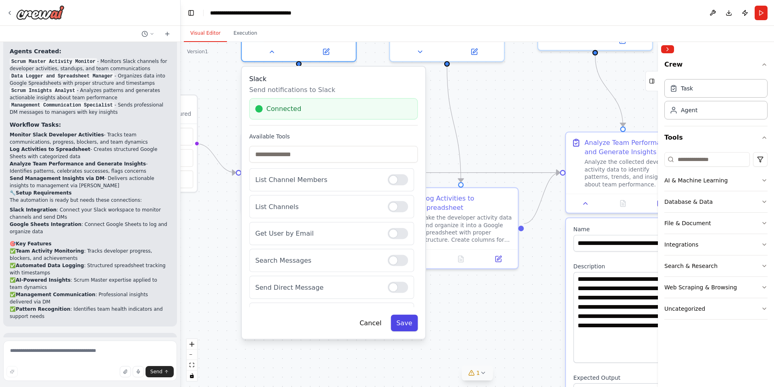
click at [401, 320] on button "Save" at bounding box center [404, 322] width 27 height 17
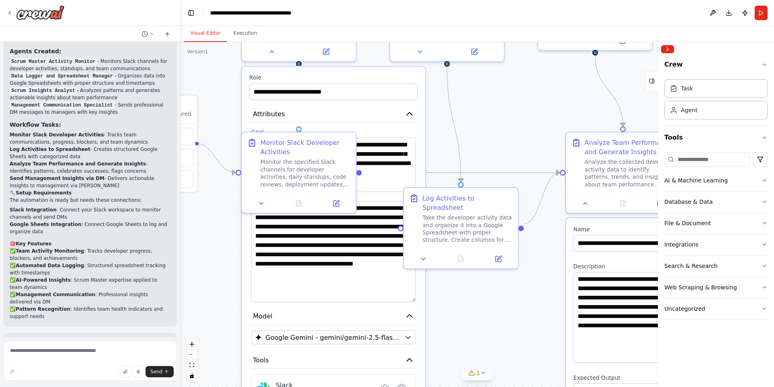
click at [469, 300] on div ".deletable-edge-delete-btn { width: 20px; height: 20px; border: 0px solid #ffff…" at bounding box center [477, 214] width 593 height 345
click at [399, 74] on label "Role" at bounding box center [333, 77] width 169 height 7
click at [230, 242] on div ".deletable-edge-delete-btn { width: 20px; height: 20px; border: 0px solid #ffff…" at bounding box center [477, 214] width 593 height 345
click at [250, 242] on div "**********" at bounding box center [333, 215] width 169 height 174
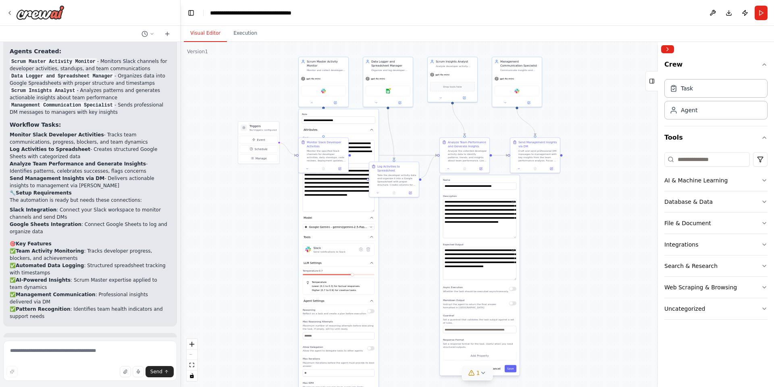
drag, startPoint x: 393, startPoint y: 324, endPoint x: 402, endPoint y: 239, distance: 85.2
click at [402, 239] on div ".deletable-edge-delete-btn { width: 20px; height: 20px; border: 0px solid #ffff…" at bounding box center [477, 214] width 593 height 345
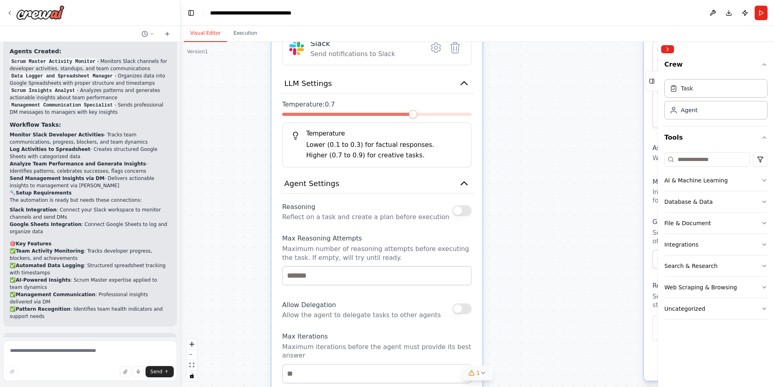
drag, startPoint x: 532, startPoint y: 300, endPoint x: 532, endPoint y: 151, distance: 149.2
click at [532, 151] on div ".deletable-edge-delete-btn { width: 20px; height: 20px; border: 0px solid #ffff…" at bounding box center [477, 214] width 593 height 345
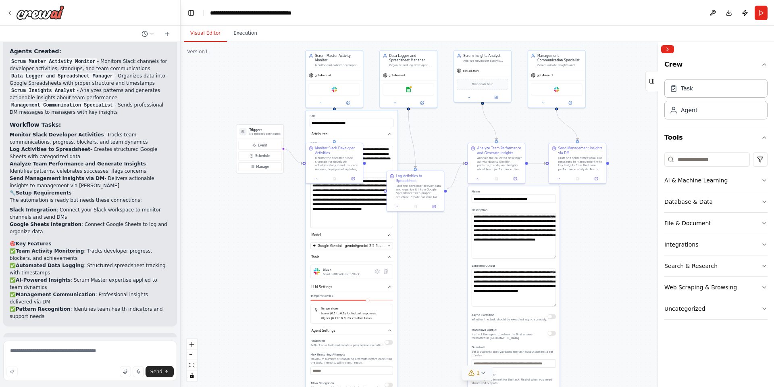
drag, startPoint x: 535, startPoint y: 128, endPoint x: 423, endPoint y: 301, distance: 206.1
click at [423, 301] on div ".deletable-edge-delete-btn { width: 20px; height: 20px; border: 0px solid #ffff…" at bounding box center [477, 214] width 593 height 345
drag, startPoint x: 435, startPoint y: 127, endPoint x: 437, endPoint y: 152, distance: 25.1
click at [437, 149] on div ".deletable-edge-delete-btn { width: 20px; height: 20px; border: 0px solid #ffff…" at bounding box center [477, 214] width 593 height 345
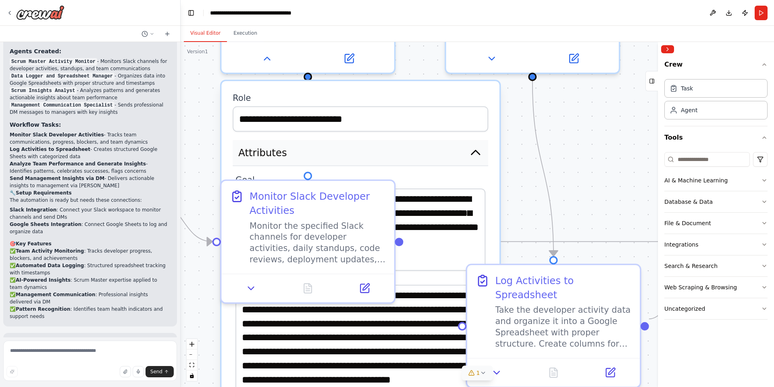
click at [471, 152] on icon "button" at bounding box center [475, 153] width 14 height 14
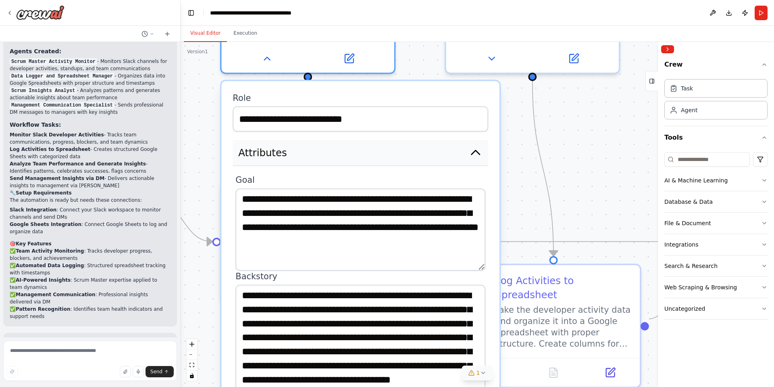
click at [475, 154] on icon "button" at bounding box center [476, 152] width 8 height 4
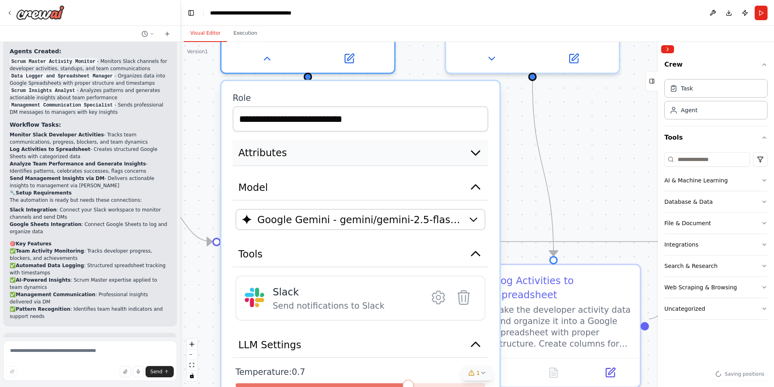
click at [475, 154] on icon "button" at bounding box center [476, 153] width 8 height 4
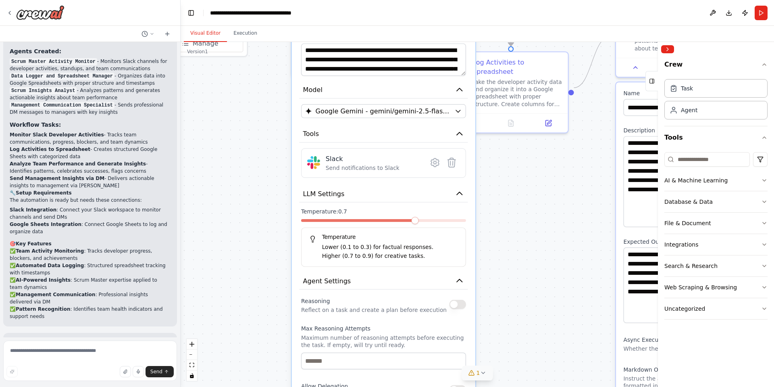
drag, startPoint x: 544, startPoint y: 354, endPoint x: 521, endPoint y: 173, distance: 182.8
click at [521, 173] on div ".deletable-edge-delete-btn { width: 20px; height: 20px; border: 0px solid #ffff…" at bounding box center [477, 214] width 593 height 345
click at [433, 164] on icon at bounding box center [435, 162] width 8 height 8
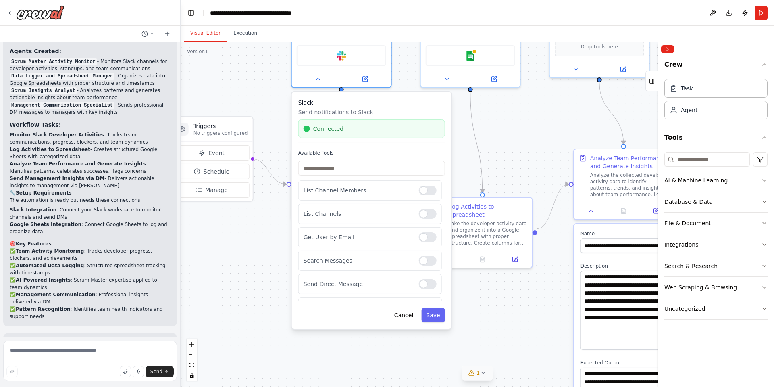
drag, startPoint x: 518, startPoint y: 158, endPoint x: 483, endPoint y: 316, distance: 161.8
click at [483, 316] on div ".deletable-edge-delete-btn { width: 20px; height: 20px; border: 0px solid #ffff…" at bounding box center [477, 214] width 593 height 345
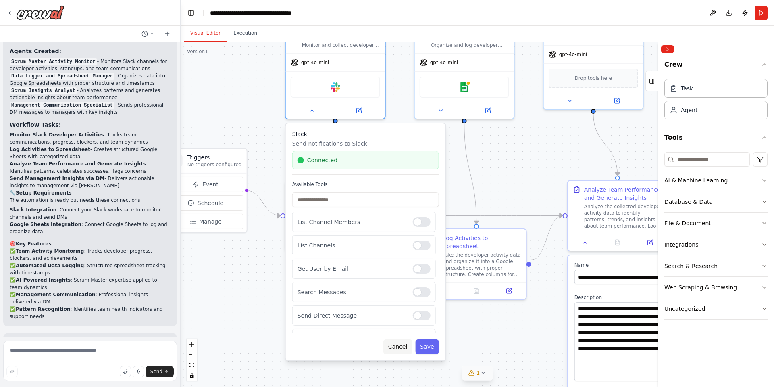
click at [402, 347] on button "Cancel" at bounding box center [397, 346] width 29 height 15
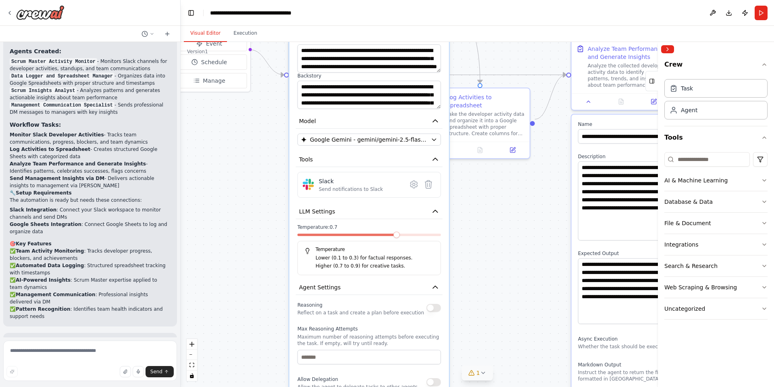
drag, startPoint x: 473, startPoint y: 339, endPoint x: 476, endPoint y: 194, distance: 144.4
click at [476, 194] on div ".deletable-edge-delete-btn { width: 20px; height: 20px; border: 0px solid #ffff…" at bounding box center [477, 214] width 593 height 345
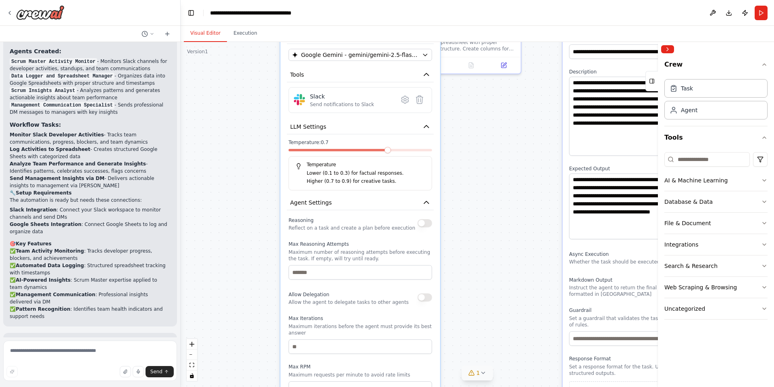
drag, startPoint x: 498, startPoint y: 281, endPoint x: 491, endPoint y: 184, distance: 97.4
click at [489, 187] on div ".deletable-edge-delete-btn { width: 20px; height: 20px; border: 0px solid #ffff…" at bounding box center [477, 214] width 593 height 345
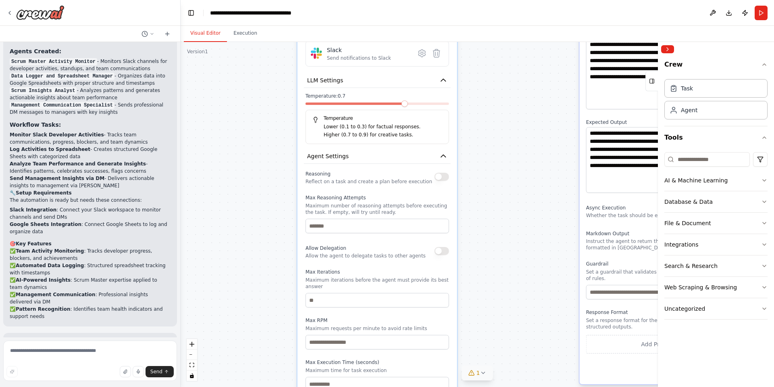
drag, startPoint x: 460, startPoint y: 222, endPoint x: 489, endPoint y: 150, distance: 77.8
click at [489, 150] on div ".deletable-edge-delete-btn { width: 20px; height: 20px; border: 0px solid #ffff…" at bounding box center [477, 214] width 593 height 345
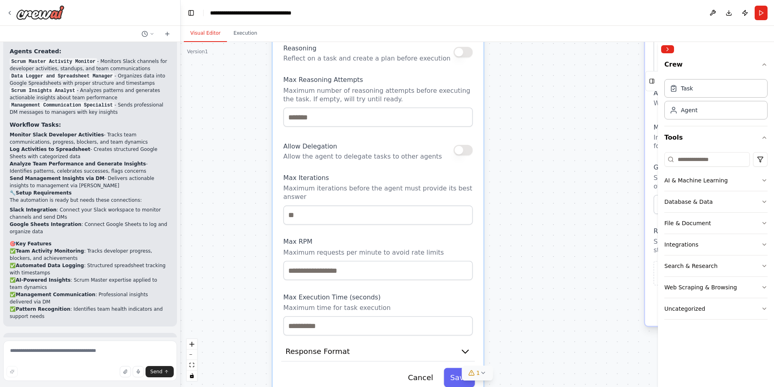
drag, startPoint x: 546, startPoint y: 275, endPoint x: 516, endPoint y: 231, distance: 53.2
click at [518, 222] on div ".deletable-edge-delete-btn { width: 20px; height: 20px; border: 0px solid #ffff…" at bounding box center [477, 214] width 593 height 345
click at [459, 346] on button "Response Format" at bounding box center [377, 354] width 194 height 20
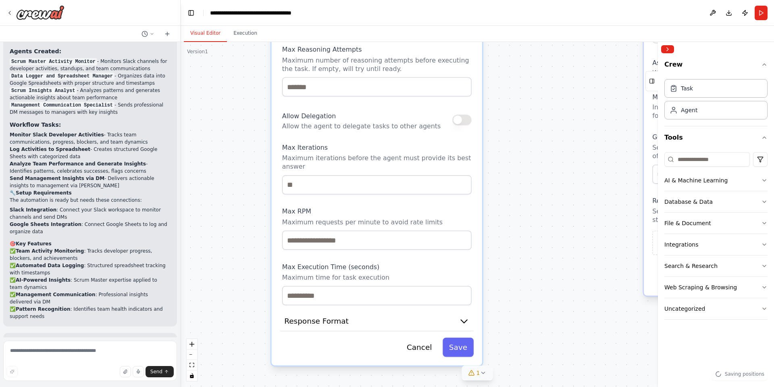
drag, startPoint x: 523, startPoint y: 255, endPoint x: 519, endPoint y: 197, distance: 58.2
click at [523, 189] on div ".deletable-edge-delete-btn { width: 20px; height: 20px; border: 0px solid #ffff…" at bounding box center [477, 214] width 593 height 345
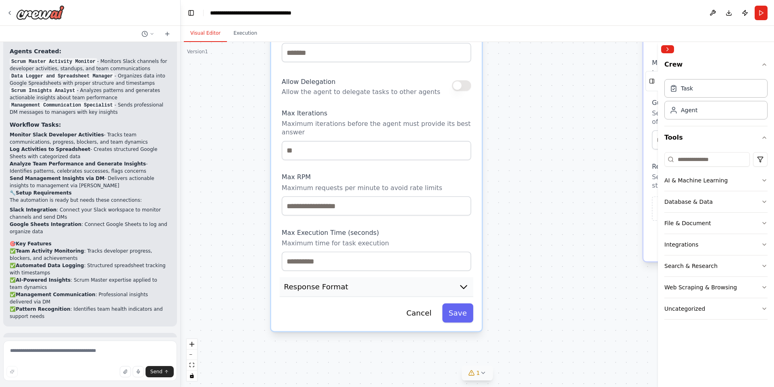
click at [462, 281] on icon "button" at bounding box center [463, 286] width 10 height 10
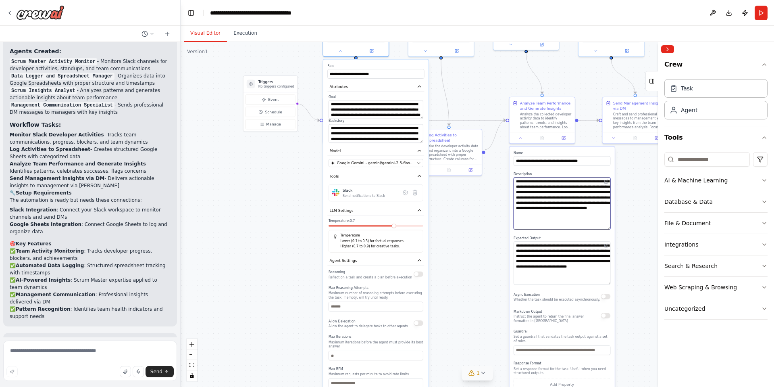
drag, startPoint x: 529, startPoint y: 185, endPoint x: 471, endPoint y: 273, distance: 104.8
click at [472, 319] on div ".deletable-edge-delete-btn { width: 20px; height: 20px; border: 0px solid #ffff…" at bounding box center [477, 214] width 593 height 345
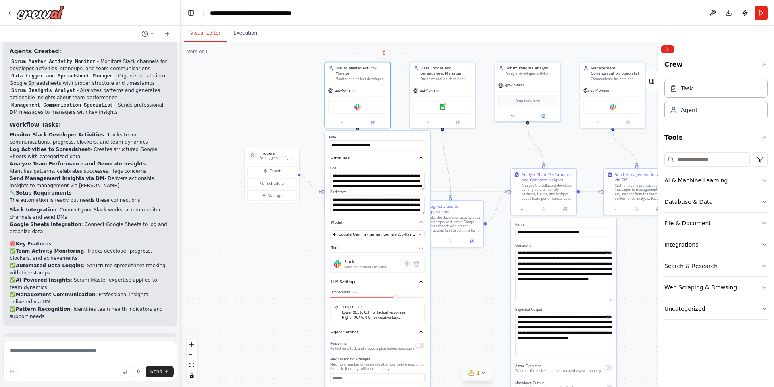
drag, startPoint x: 458, startPoint y: 238, endPoint x: 445, endPoint y: 276, distance: 40.2
click at [462, 319] on div ".deletable-edge-delete-btn { width: 20px; height: 20px; border: 0px solid #ffff…" at bounding box center [477, 214] width 593 height 345
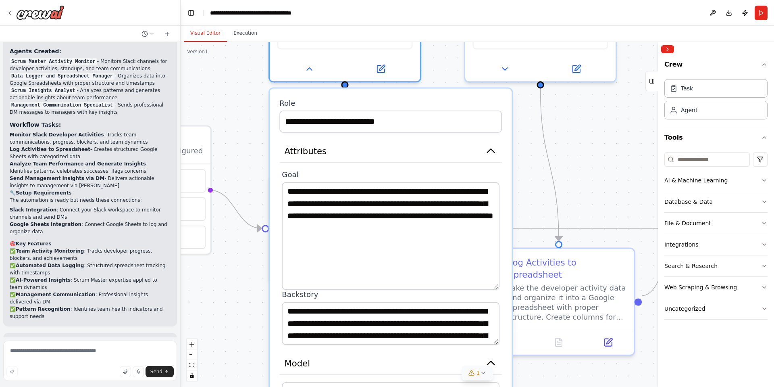
drag, startPoint x: 492, startPoint y: 221, endPoint x: 489, endPoint y: 268, distance: 47.7
click at [489, 268] on textarea "**********" at bounding box center [391, 236] width 218 height 108
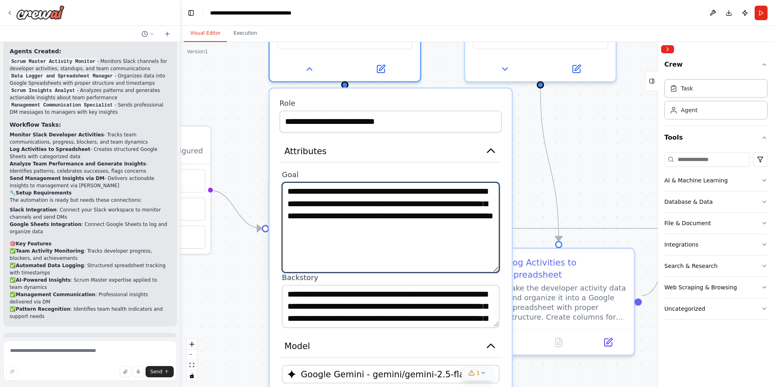
click at [470, 228] on textarea "**********" at bounding box center [391, 227] width 218 height 90
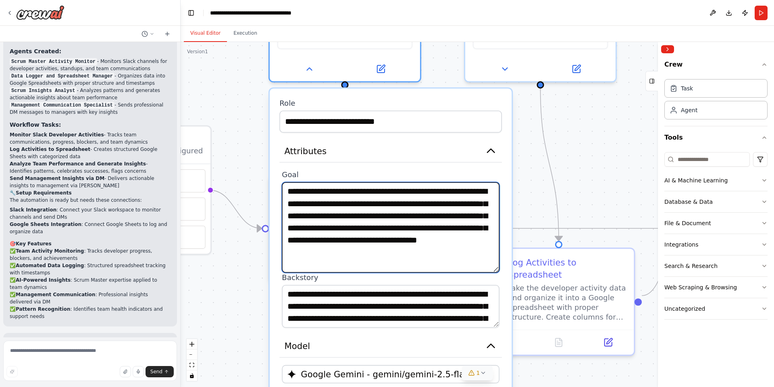
type textarea "**********"
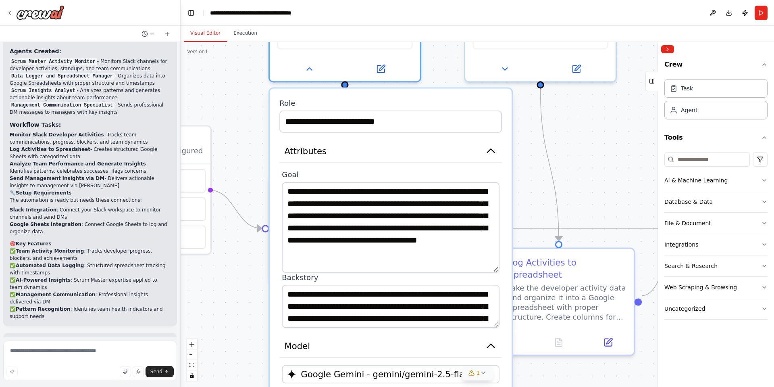
click at [248, 295] on div ".deletable-edge-delete-btn { width: 20px; height: 20px; border: 0px solid #ffff…" at bounding box center [477, 214] width 593 height 345
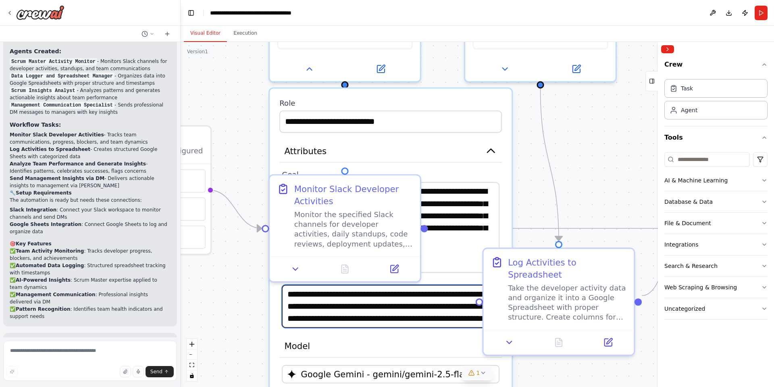
click at [446, 318] on textarea "**********" at bounding box center [391, 306] width 218 height 43
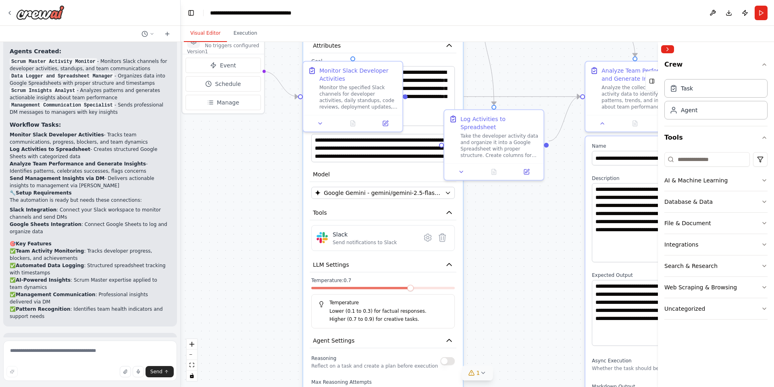
drag, startPoint x: 259, startPoint y: 339, endPoint x: 298, endPoint y: 156, distance: 188.0
click at [298, 156] on div ".deletable-edge-delete-btn { width: 20px; height: 20px; border: 0px solid #ffff…" at bounding box center [477, 214] width 593 height 345
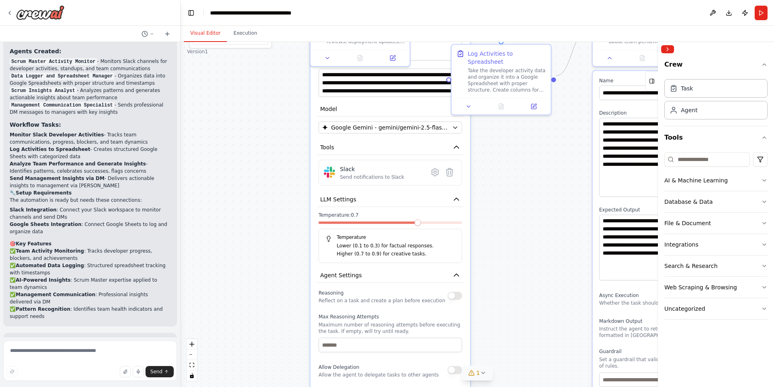
drag, startPoint x: 288, startPoint y: 256, endPoint x: 293, endPoint y: 207, distance: 49.0
click at [293, 207] on div ".deletable-edge-delete-btn { width: 20px; height: 20px; border: 0px solid #ffff…" at bounding box center [477, 214] width 593 height 345
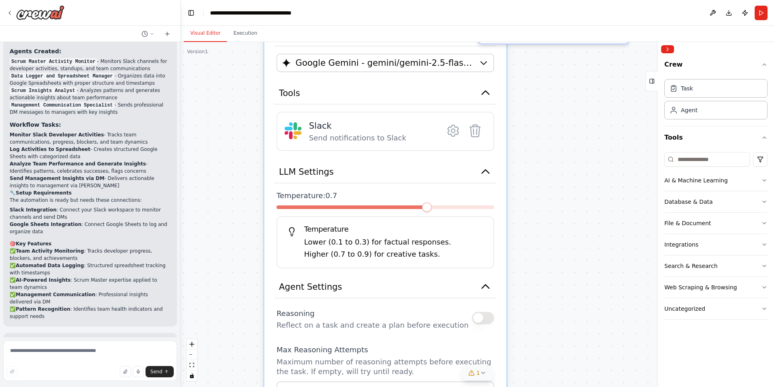
drag, startPoint x: 531, startPoint y: 227, endPoint x: 533, endPoint y: 161, distance: 66.6
click at [533, 163] on div ".deletable-edge-delete-btn { width: 20px; height: 20px; border: 0px solid #ffff…" at bounding box center [477, 214] width 593 height 345
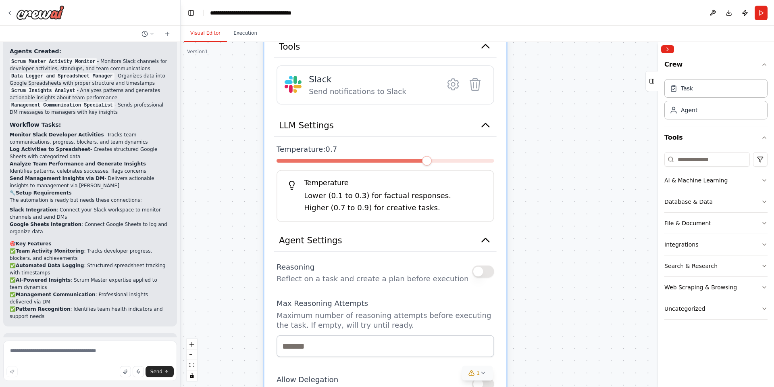
click at [354, 194] on p "Lower (0.1 to 0.3) for factual responses." at bounding box center [394, 196] width 180 height 12
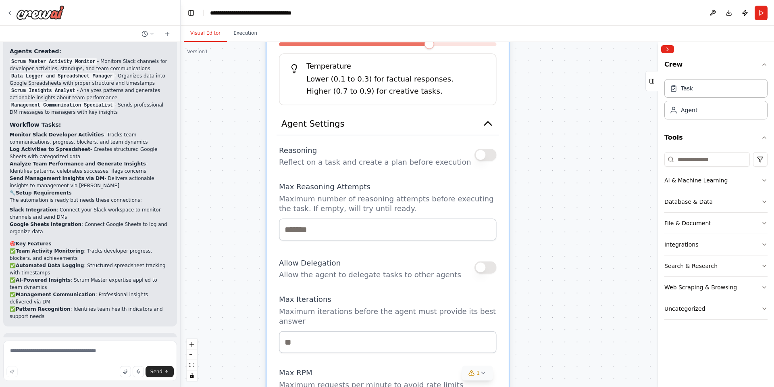
drag, startPoint x: 533, startPoint y: 256, endPoint x: 535, endPoint y: 139, distance: 116.5
click at [535, 139] on div ".deletable-edge-delete-btn { width: 20px; height: 20px; border: 0px solid #ffff…" at bounding box center [477, 214] width 593 height 345
click at [480, 156] on button "button" at bounding box center [486, 155] width 22 height 12
click at [489, 157] on button "button" at bounding box center [486, 155] width 22 height 12
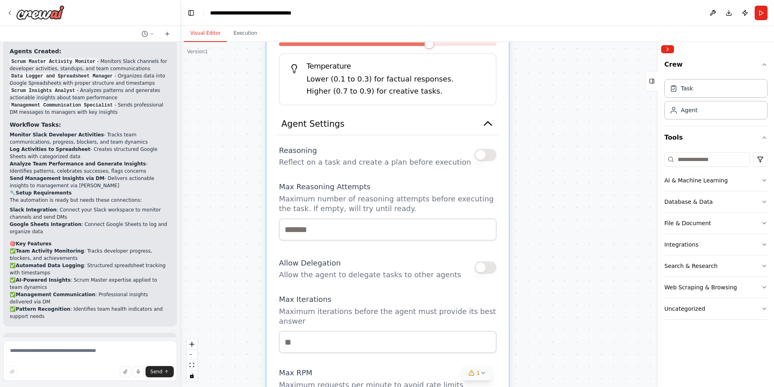
click at [577, 213] on div ".deletable-edge-delete-btn { width: 20px; height: 20px; border: 0px solid #ffff…" at bounding box center [477, 214] width 593 height 345
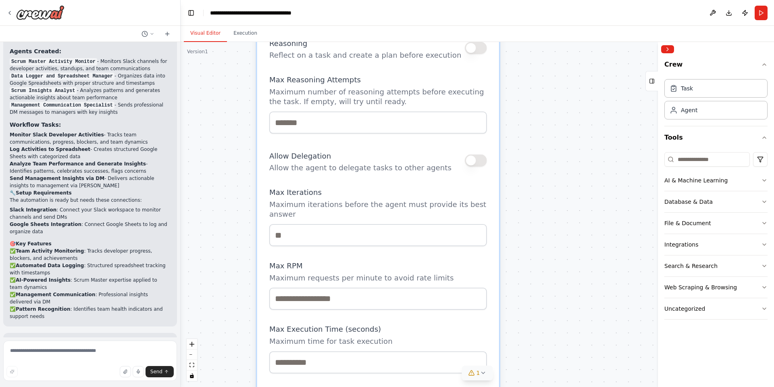
drag, startPoint x: 555, startPoint y: 279, endPoint x: 546, endPoint y: 173, distance: 107.3
click at [546, 173] on div ".deletable-edge-delete-btn { width: 20px; height: 20px; border: 0px solid #ffff…" at bounding box center [477, 214] width 593 height 345
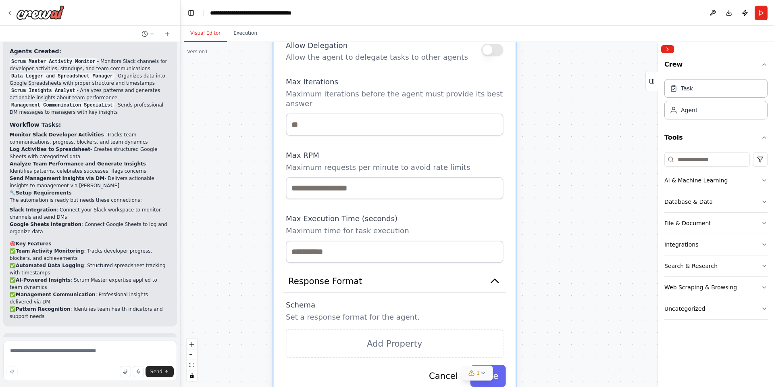
drag, startPoint x: 231, startPoint y: 209, endPoint x: 249, endPoint y: 91, distance: 119.2
click at [249, 91] on div ".deletable-edge-delete-btn { width: 20px; height: 20px; border: 0px solid #ffff…" at bounding box center [477, 214] width 593 height 345
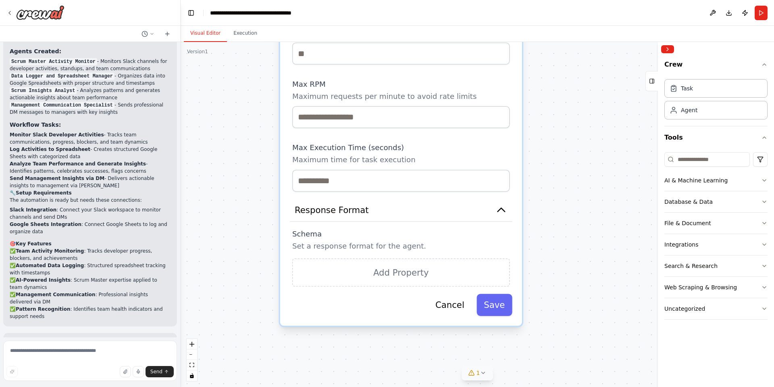
drag, startPoint x: 247, startPoint y: 277, endPoint x: 251, endPoint y: 213, distance: 63.9
click at [251, 213] on div ".deletable-edge-delete-btn { width: 20px; height: 20px; border: 0px solid #ffff…" at bounding box center [477, 214] width 593 height 345
click at [498, 297] on button "Save" at bounding box center [494, 305] width 35 height 22
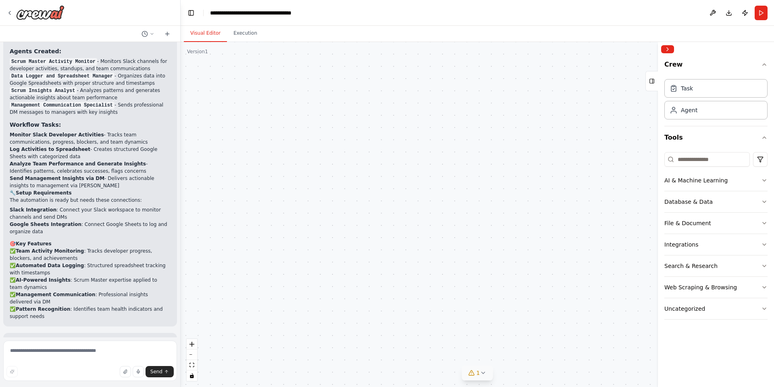
drag, startPoint x: 579, startPoint y: 175, endPoint x: 529, endPoint y: 360, distance: 192.1
click at [529, 360] on div ".deletable-edge-delete-btn { width: 20px; height: 20px; border: 0px solid #ffff…" at bounding box center [477, 214] width 593 height 345
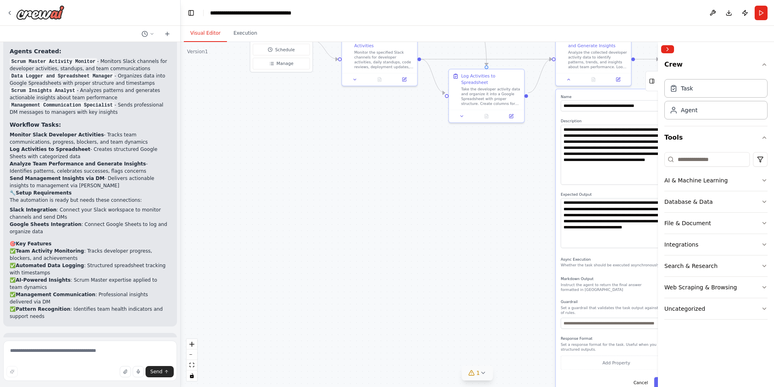
drag, startPoint x: 529, startPoint y: 180, endPoint x: 477, endPoint y: 294, distance: 125.2
click at [478, 314] on div ".deletable-edge-delete-btn { width: 20px; height: 20px; border: 0px solid #ffff…" at bounding box center [477, 214] width 593 height 345
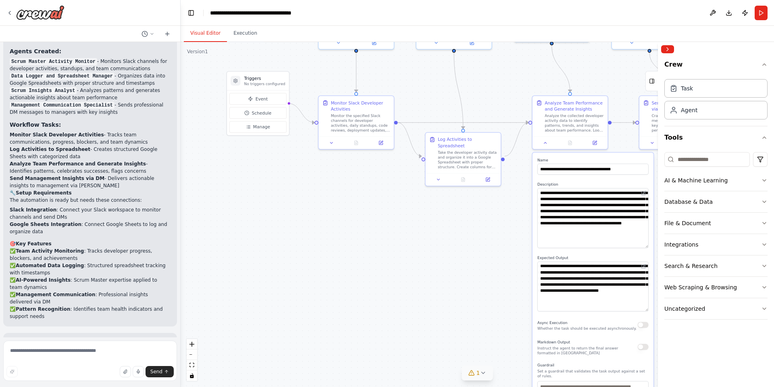
drag, startPoint x: 471, startPoint y: 233, endPoint x: 443, endPoint y: 281, distance: 54.6
click at [443, 281] on div ".deletable-edge-delete-btn { width: 20px; height: 20px; border: 0px solid #ffff…" at bounding box center [477, 214] width 593 height 345
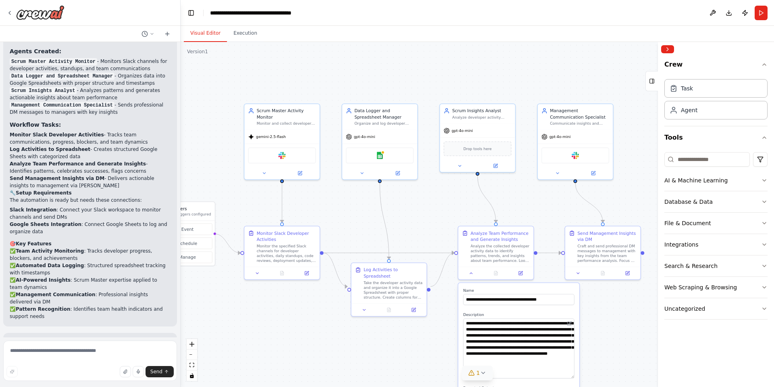
drag, startPoint x: 394, startPoint y: 116, endPoint x: 336, endPoint y: 220, distance: 119.3
click at [336, 220] on div ".deletable-edge-delete-btn { width: 20px; height: 20px; border: 0px solid #ffff…" at bounding box center [477, 214] width 593 height 345
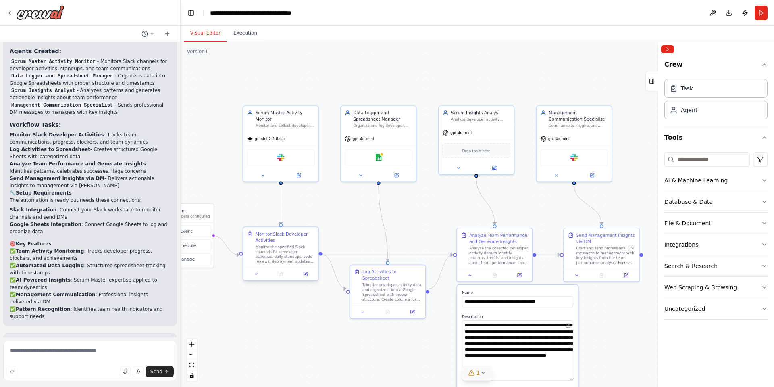
click at [281, 243] on div "Monitor Slack Developer Activities Monitor the specified Slack channels for dev…" at bounding box center [285, 247] width 59 height 33
click at [310, 129] on div "Scrum Master Activity Monitor Monitor and collect developer activities from Sla…" at bounding box center [280, 118] width 75 height 26
click at [296, 252] on div "Monitor the specified Slack channels for developer activities, daily standups, …" at bounding box center [285, 254] width 59 height 20
click at [302, 273] on button at bounding box center [305, 273] width 21 height 7
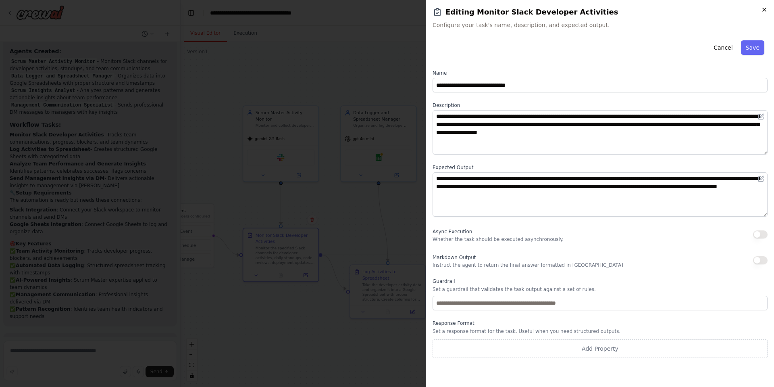
click at [761, 8] on icon "button" at bounding box center [764, 9] width 6 height 6
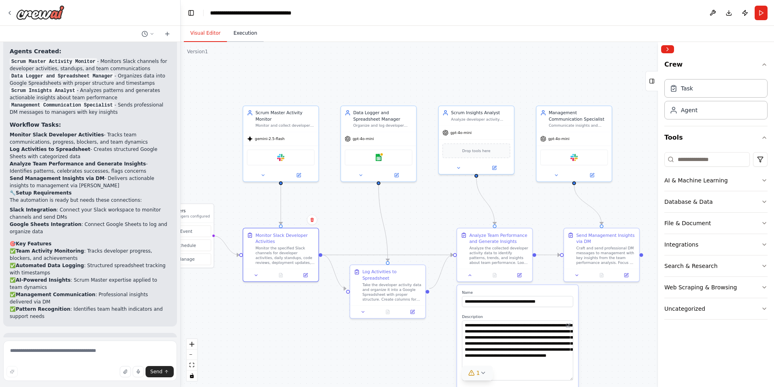
click at [243, 36] on button "Execution" at bounding box center [245, 33] width 37 height 17
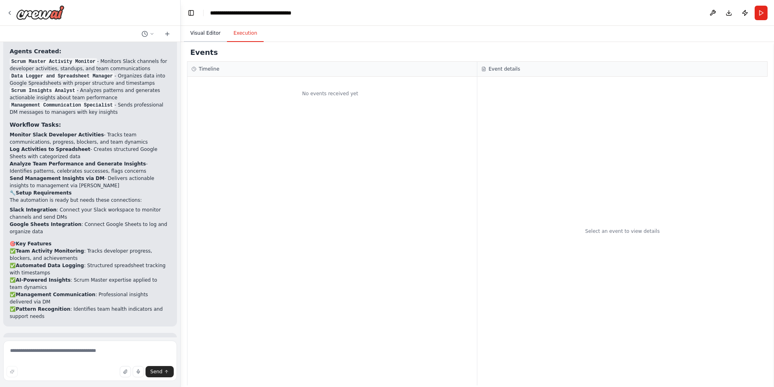
click at [200, 37] on button "Visual Editor" at bounding box center [205, 33] width 43 height 17
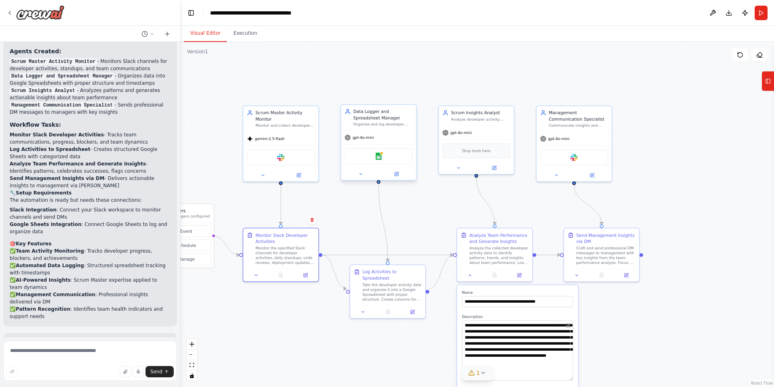
click at [376, 139] on div "gpt-4o-mini" at bounding box center [378, 137] width 75 height 13
click at [363, 175] on icon at bounding box center [360, 173] width 5 height 5
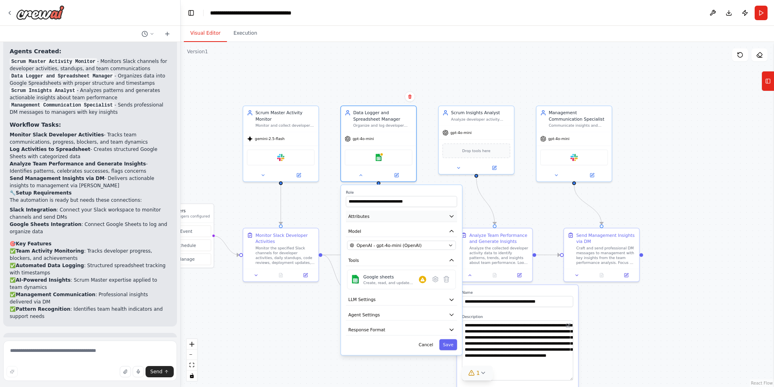
click at [453, 212] on button "Attributes" at bounding box center [401, 215] width 111 height 11
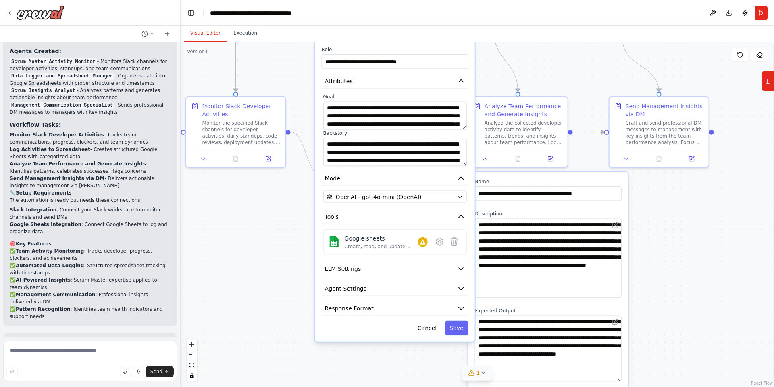
drag, startPoint x: 331, startPoint y: 340, endPoint x: 301, endPoint y: 242, distance: 102.4
click at [301, 242] on div ".deletable-edge-delete-btn { width: 20px; height: 20px; border: 0px solid #ffff…" at bounding box center [477, 214] width 593 height 345
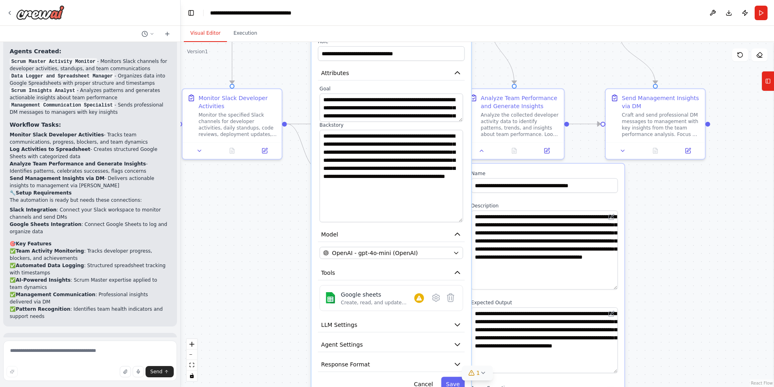
drag, startPoint x: 460, startPoint y: 152, endPoint x: 452, endPoint y: 201, distance: 49.0
click at [452, 201] on textarea "**********" at bounding box center [392, 176] width 144 height 92
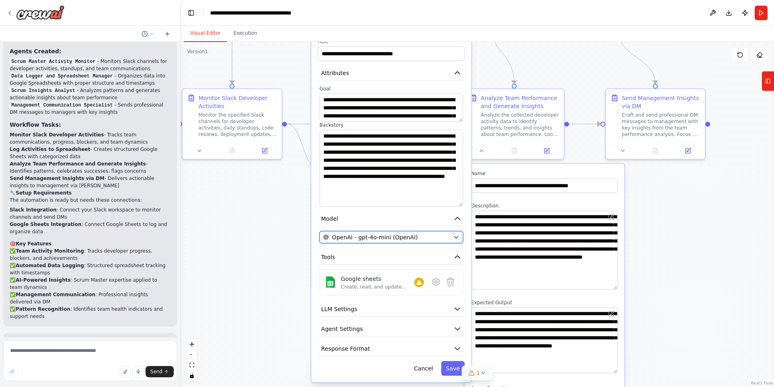
click at [458, 237] on icon "button" at bounding box center [456, 237] width 6 height 6
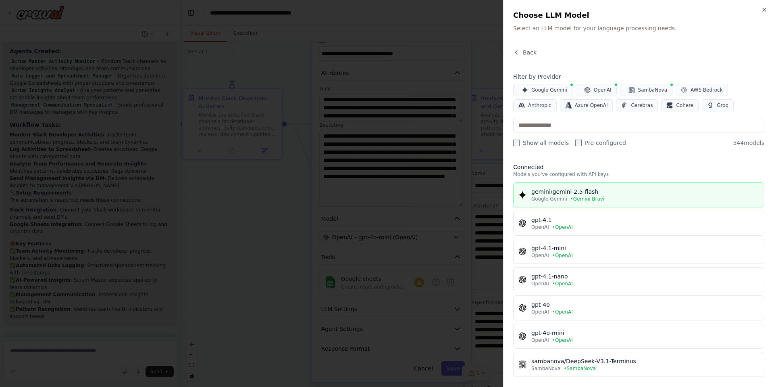
click at [557, 192] on div "gemini/gemini-2.5-flash" at bounding box center [645, 191] width 228 height 8
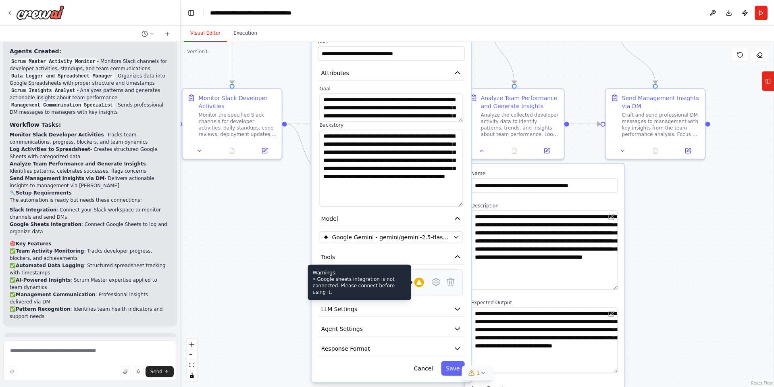
click at [421, 283] on icon at bounding box center [419, 282] width 6 height 6
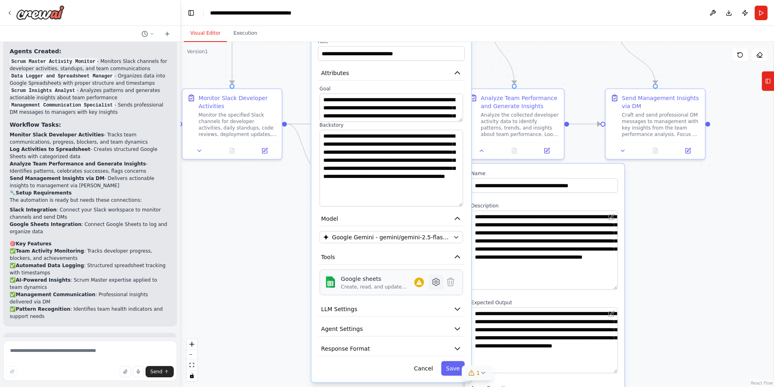
click at [436, 283] on icon at bounding box center [436, 282] width 2 height 2
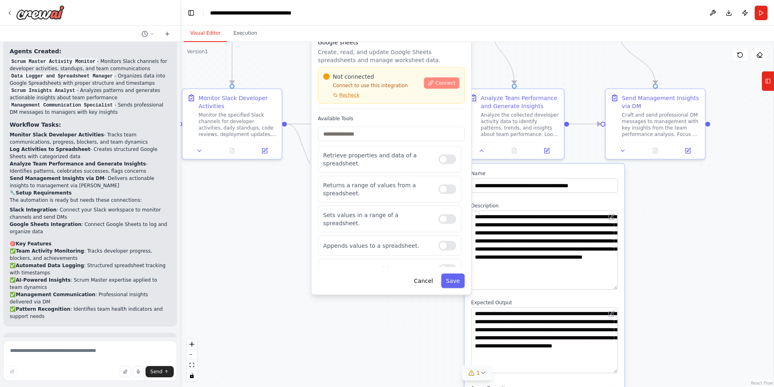
click at [446, 79] on button "Connect" at bounding box center [441, 82] width 35 height 11
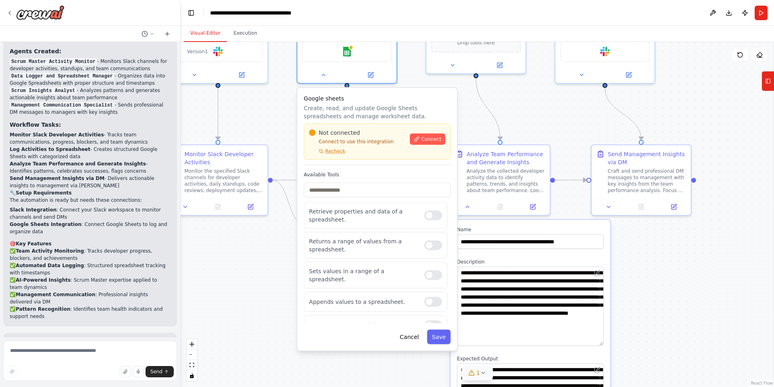
drag, startPoint x: 270, startPoint y: 189, endPoint x: 254, endPoint y: 249, distance: 61.6
click at [254, 249] on div ".deletable-edge-delete-btn { width: 20px; height: 20px; border: 0px solid #ffff…" at bounding box center [477, 214] width 593 height 345
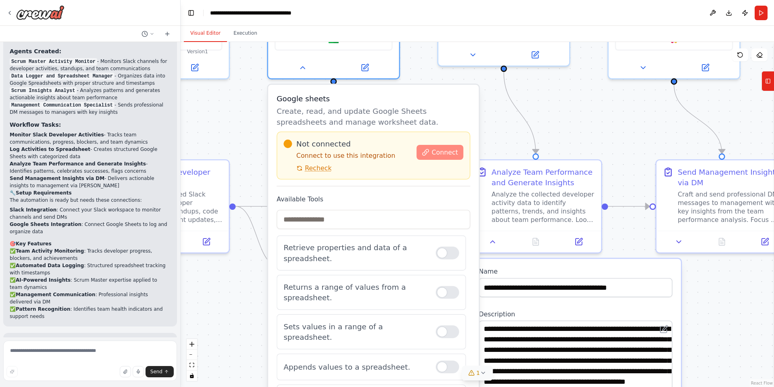
click at [432, 148] on button "Connect" at bounding box center [440, 152] width 47 height 15
click at [450, 152] on span "Connect" at bounding box center [445, 152] width 26 height 8
click at [585, 17] on header "**********" at bounding box center [477, 13] width 593 height 26
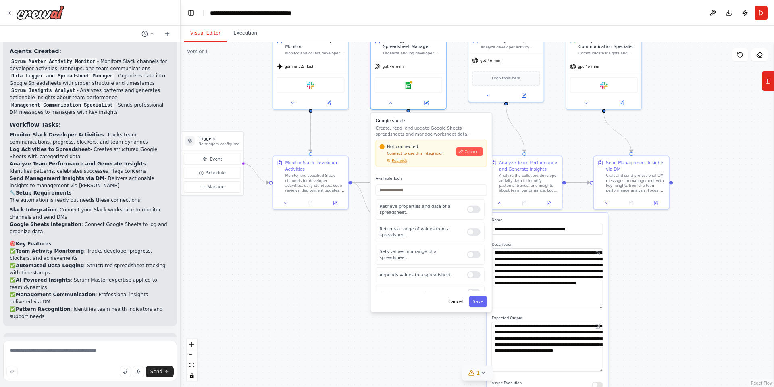
click at [325, 275] on div ".deletable-edge-delete-btn { width: 20px; height: 20px; border: 0px solid #ffff…" at bounding box center [477, 214] width 593 height 345
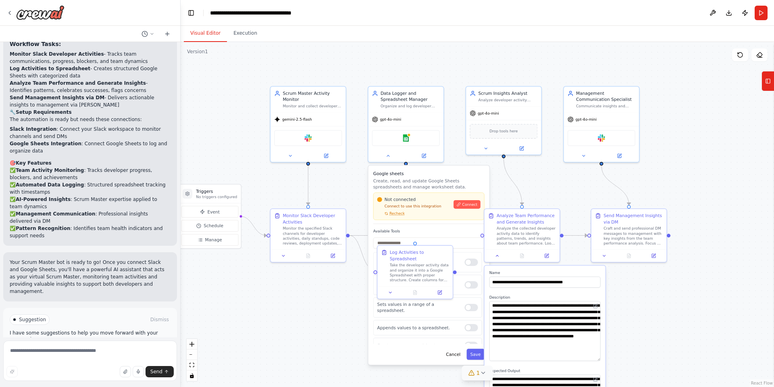
drag, startPoint x: 456, startPoint y: 66, endPoint x: 450, endPoint y: 135, distance: 68.8
click at [454, 122] on div ".deletable-edge-delete-btn { width: 20px; height: 20px; border: 0px solid #ffff…" at bounding box center [477, 214] width 593 height 345
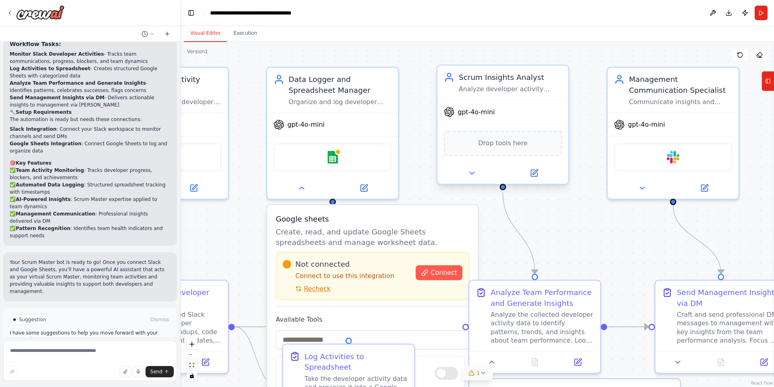
click at [498, 145] on span "Drop tools here" at bounding box center [502, 143] width 49 height 10
click at [477, 169] on button at bounding box center [472, 173] width 60 height 13
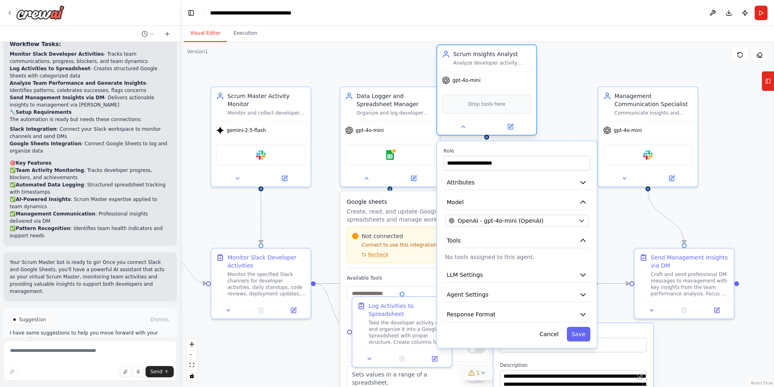
drag, startPoint x: 569, startPoint y: 148, endPoint x: 535, endPoint y: 103, distance: 56.4
click at [535, 103] on div "Scrum Insights Analyst Analyze developer activity patterns and team communicati…" at bounding box center [486, 89] width 101 height 91
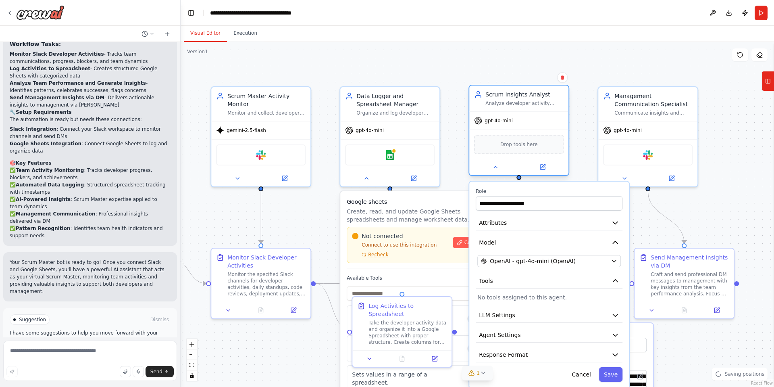
drag, startPoint x: 529, startPoint y: 100, endPoint x: 561, endPoint y: 142, distance: 53.1
click at [561, 142] on div "Drop tools here" at bounding box center [519, 144] width 90 height 19
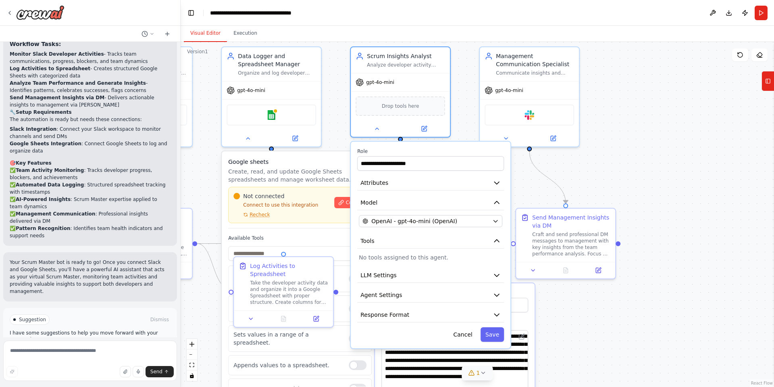
drag, startPoint x: 576, startPoint y: 142, endPoint x: 453, endPoint y: 102, distance: 129.0
click at [453, 102] on div ".deletable-edge-delete-btn { width: 20px; height: 20px; border: 0px solid #ffff…" at bounding box center [477, 214] width 593 height 345
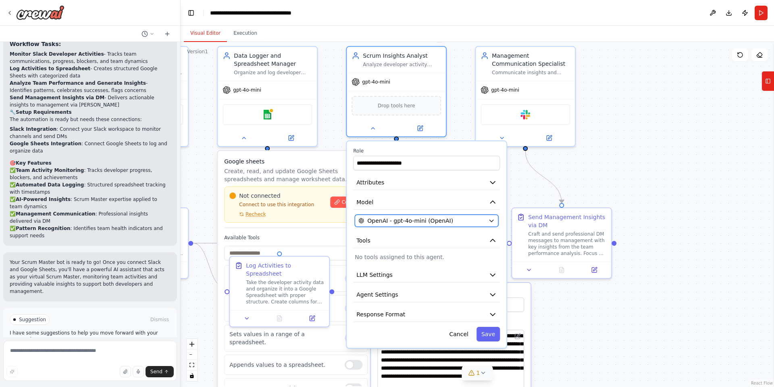
click at [464, 219] on div "OpenAI - gpt-4o-mini (OpenAI)" at bounding box center [421, 221] width 127 height 8
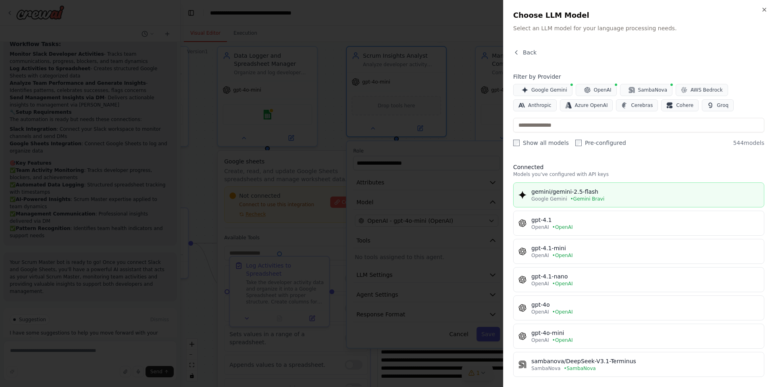
click at [560, 193] on div "gemini/gemini-2.5-flash" at bounding box center [645, 191] width 228 height 8
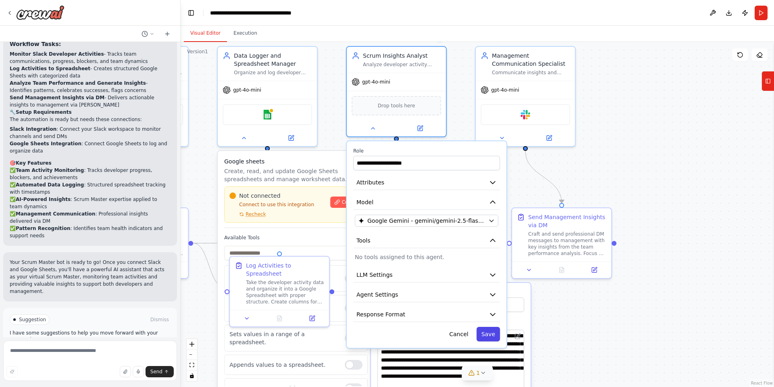
click at [493, 331] on button "Save" at bounding box center [488, 334] width 23 height 15
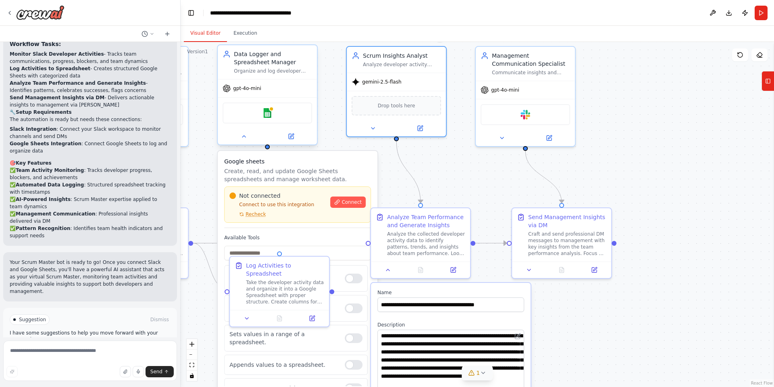
click at [260, 113] on div "Google sheets" at bounding box center [268, 112] width 90 height 21
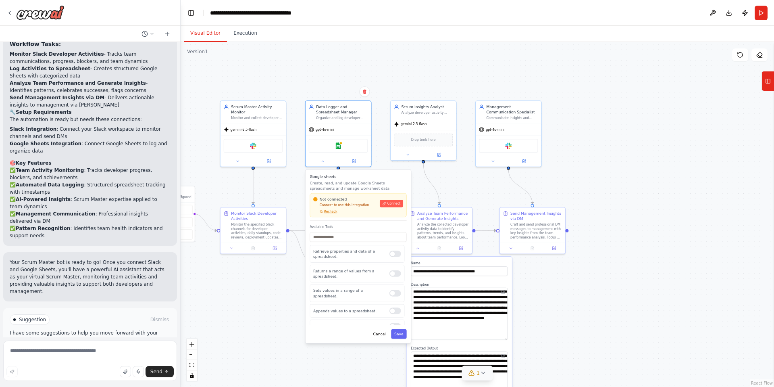
drag, startPoint x: 535, startPoint y: 140, endPoint x: 595, endPoint y: 120, distance: 63.1
click at [595, 120] on div ".deletable-edge-delete-btn { width: 20px; height: 20px; border: 0px solid #ffff…" at bounding box center [477, 214] width 593 height 345
click at [346, 123] on div "gpt-4o-mini" at bounding box center [338, 129] width 65 height 12
click at [333, 146] on div "Google sheets" at bounding box center [338, 144] width 59 height 14
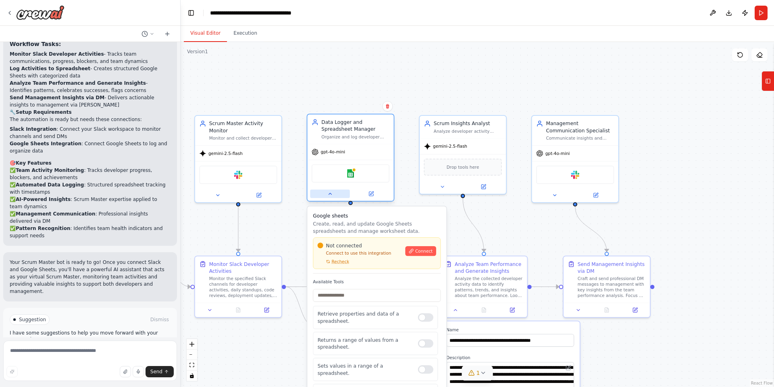
click at [330, 194] on icon at bounding box center [330, 194] width 6 height 6
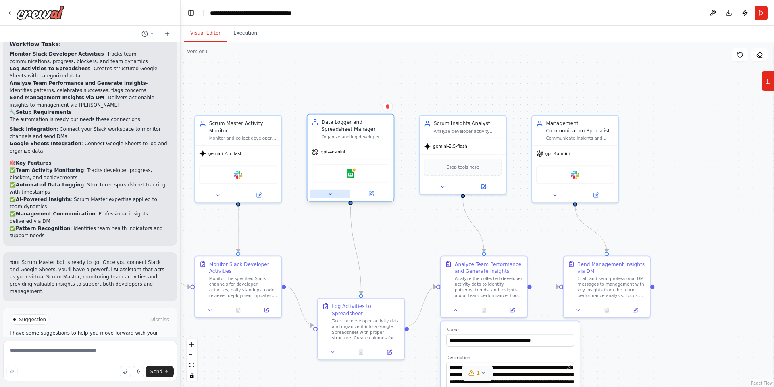
click at [330, 194] on icon at bounding box center [330, 193] width 3 height 1
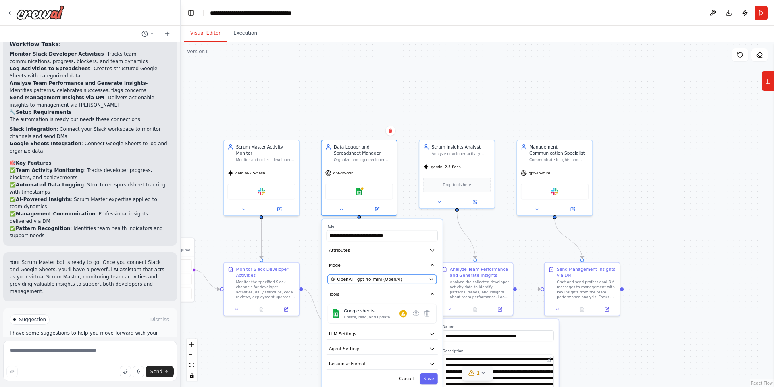
click at [419, 281] on div "OpenAI - gpt-4o-mini (OpenAI)" at bounding box center [379, 279] width 96 height 6
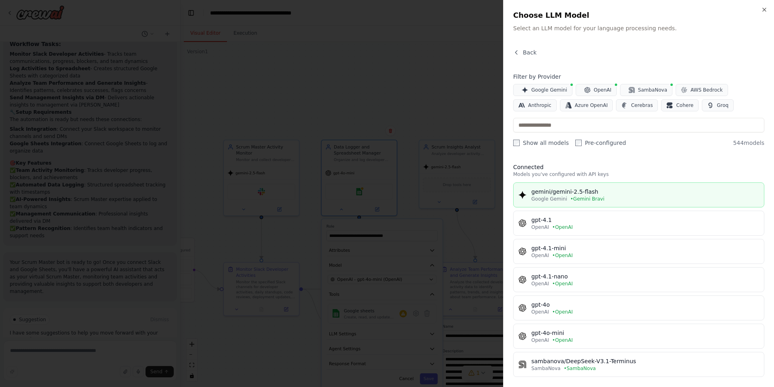
click at [579, 195] on div "gemini/gemini-2.5-flash" at bounding box center [645, 191] width 228 height 8
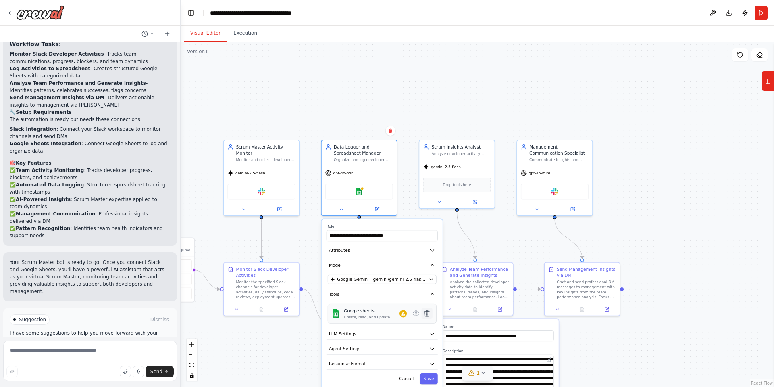
click at [427, 313] on icon at bounding box center [427, 313] width 5 height 6
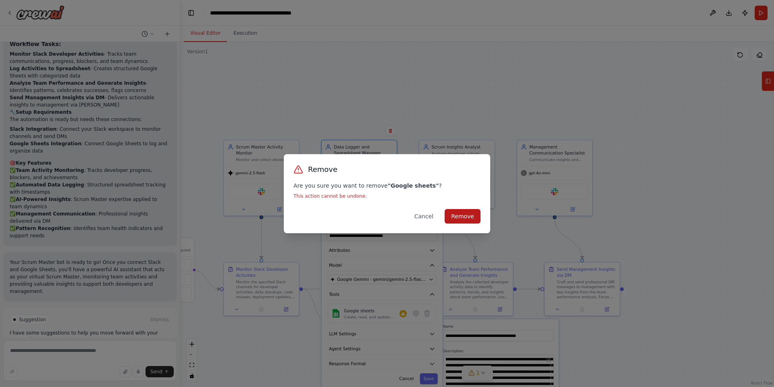
click at [462, 212] on button "Remove" at bounding box center [463, 216] width 36 height 15
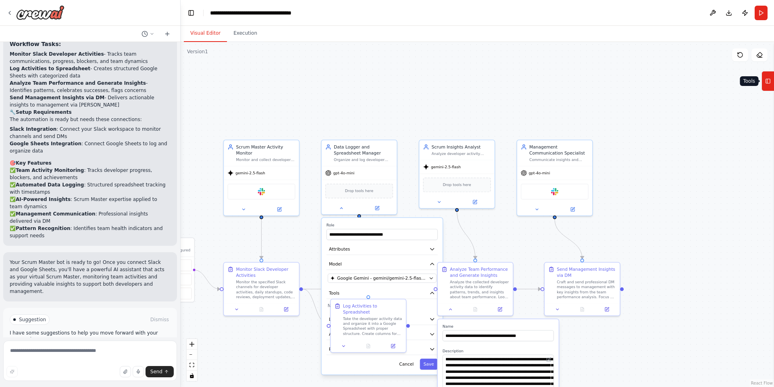
click at [769, 88] on button "Tools" at bounding box center [768, 81] width 12 height 20
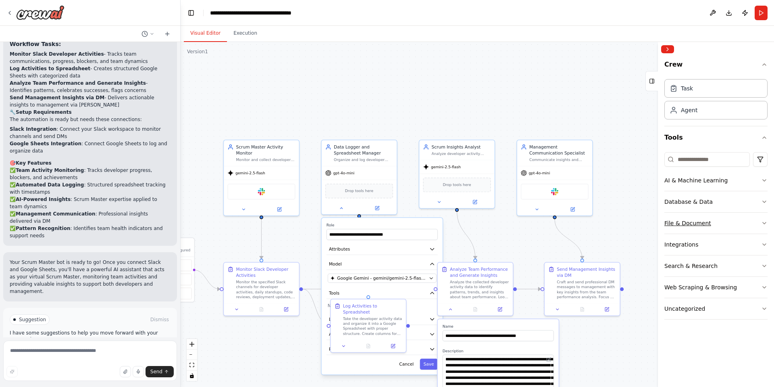
click at [726, 226] on button "File & Document" at bounding box center [715, 222] width 103 height 21
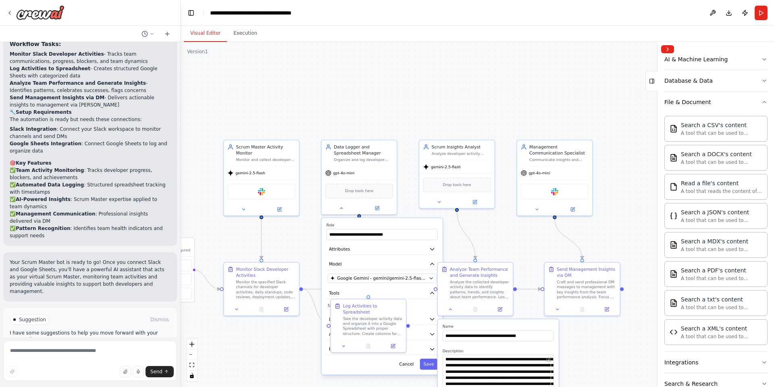
scroll to position [40, 0]
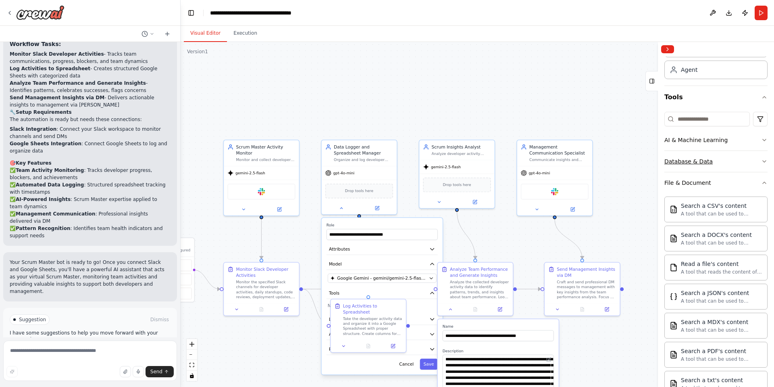
click at [692, 165] on button "Database & Data" at bounding box center [715, 161] width 103 height 21
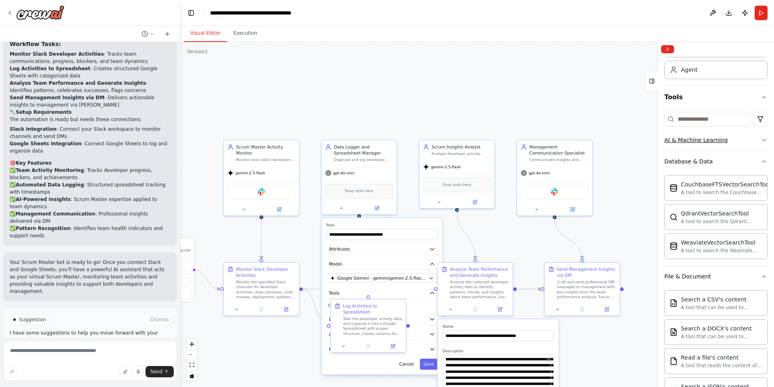
click at [690, 145] on button "AI & Machine Learning" at bounding box center [715, 139] width 103 height 21
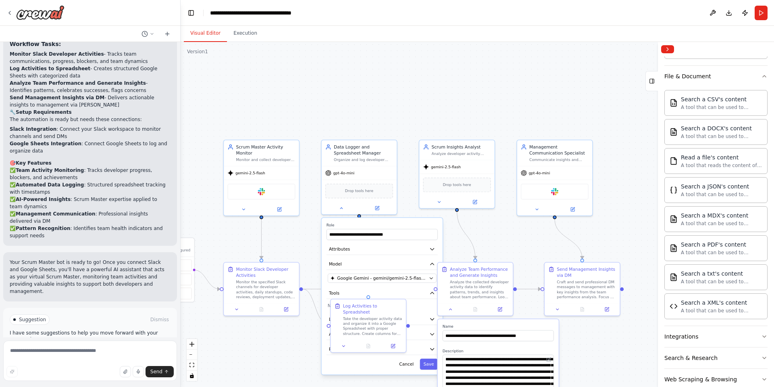
scroll to position [400, 0]
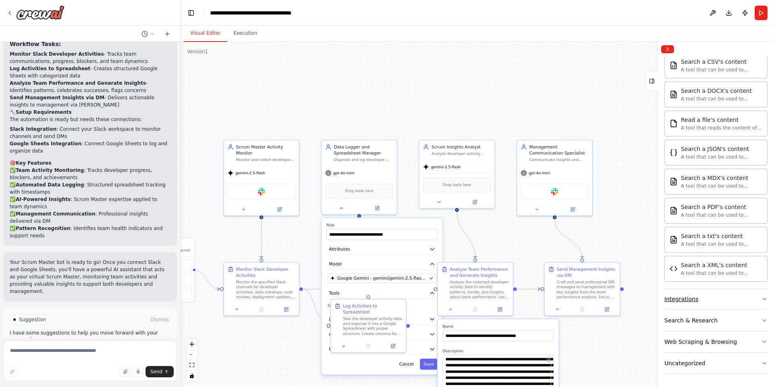
click at [691, 299] on div "Integrations" at bounding box center [681, 299] width 34 height 8
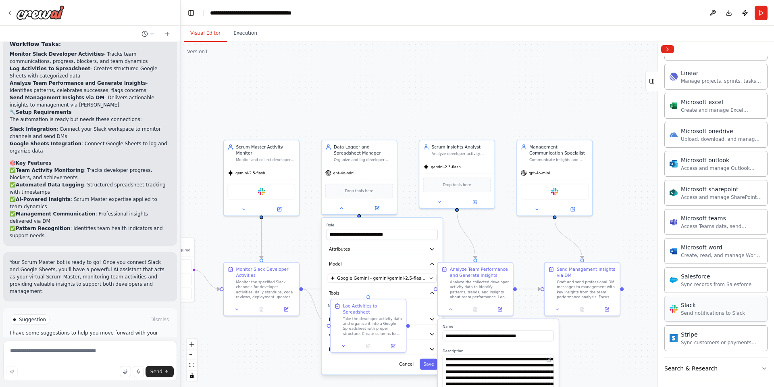
scroll to position [900, 0]
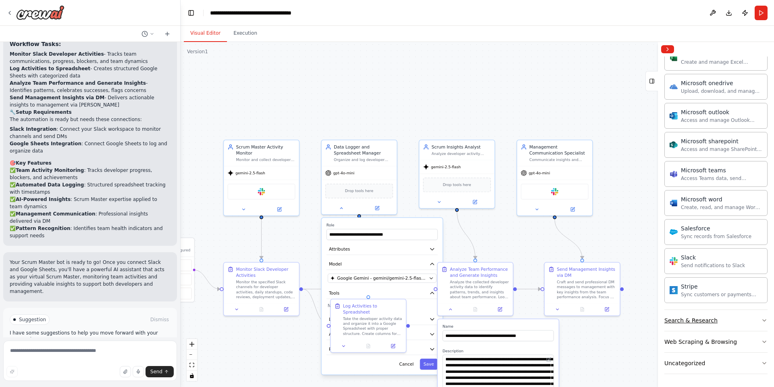
click at [702, 320] on div "Search & Research" at bounding box center [690, 320] width 53 height 8
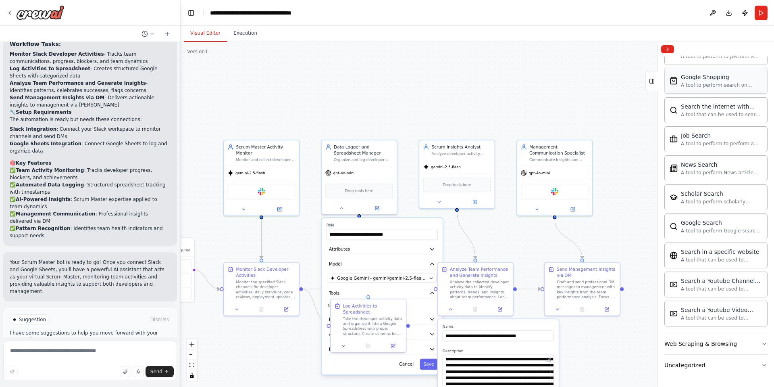
scroll to position [1313, 0]
click at [698, 345] on div "Web Scraping & Browsing" at bounding box center [700, 341] width 73 height 8
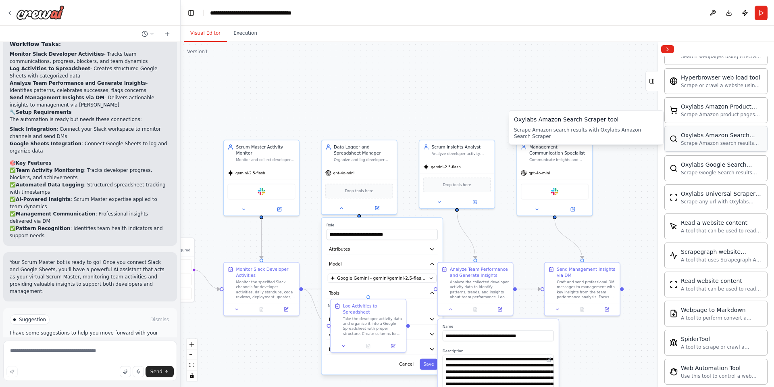
scroll to position [1755, 0]
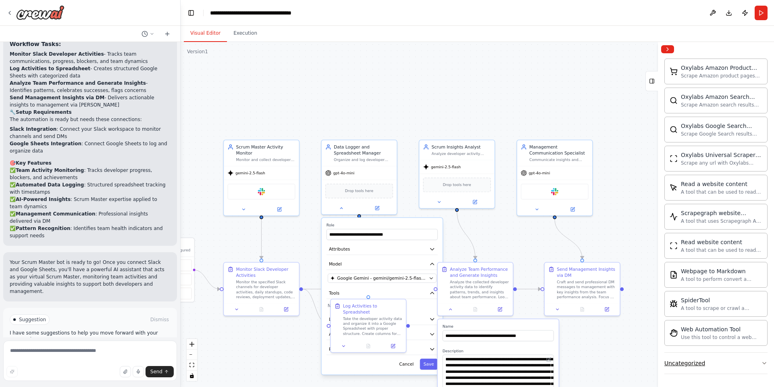
click at [699, 362] on div "Uncategorized" at bounding box center [684, 363] width 41 height 8
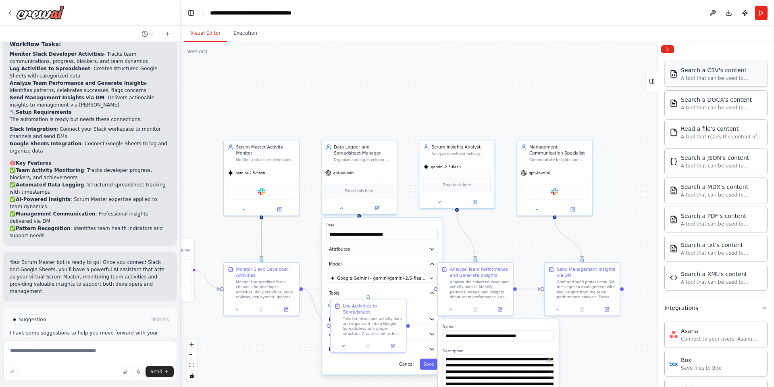
scroll to position [383, 0]
